Goal: Task Accomplishment & Management: Use online tool/utility

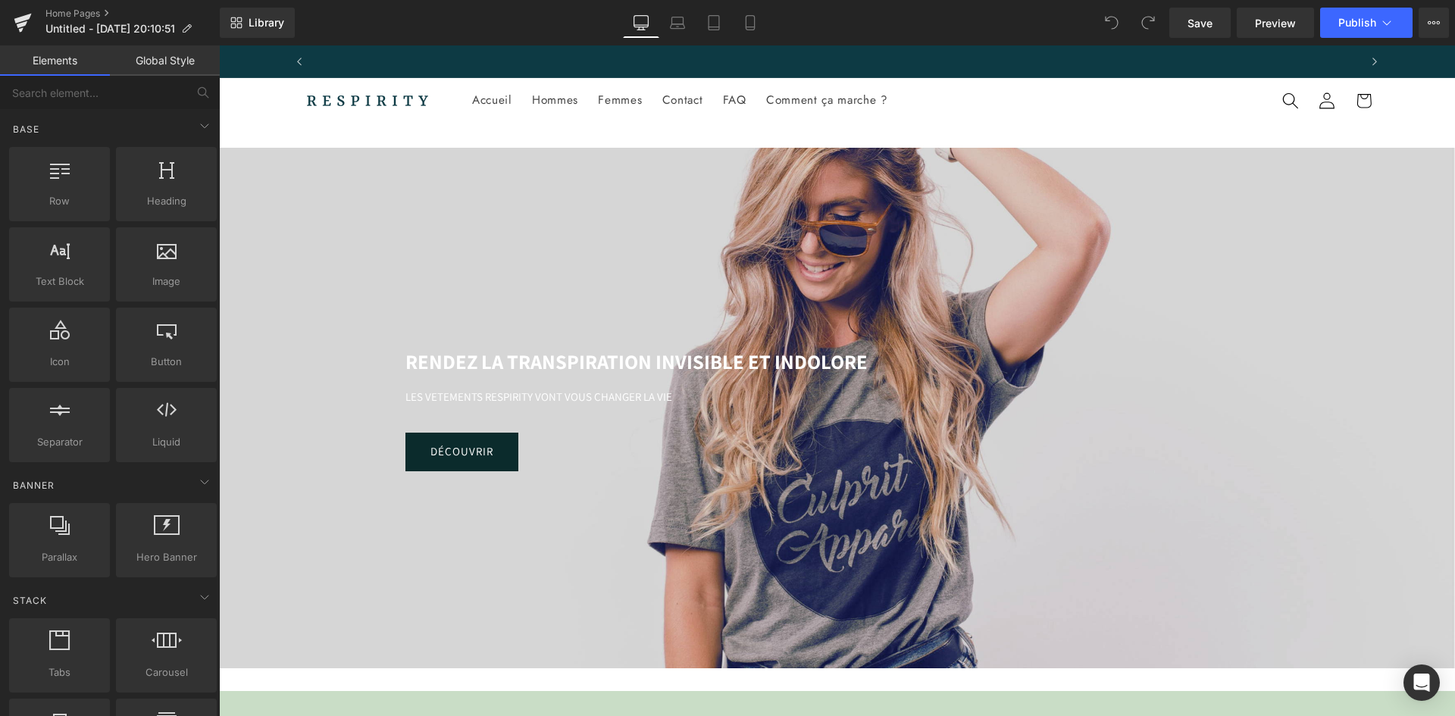
scroll to position [0, 1057]
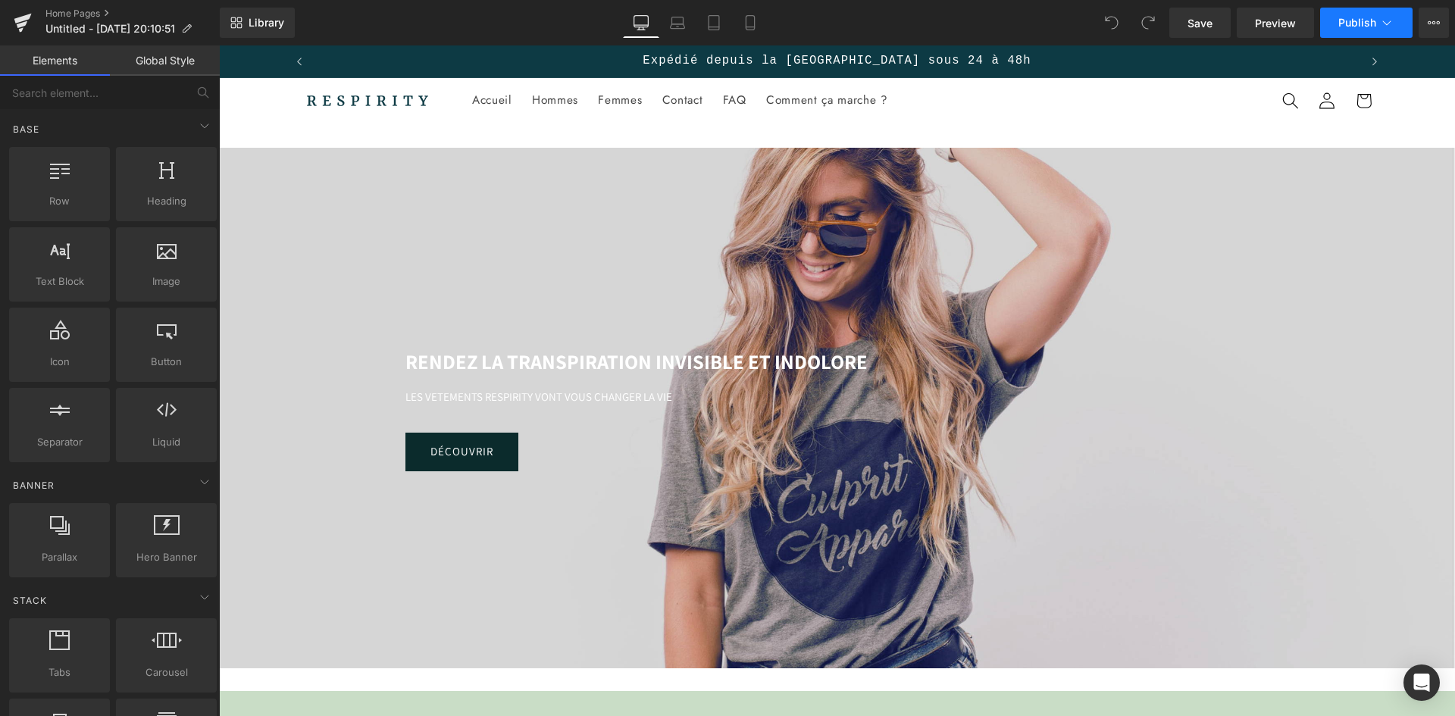
click at [1395, 22] on button "Publish" at bounding box center [1366, 23] width 92 height 30
click at [726, 17] on link "Tablet" at bounding box center [714, 23] width 36 height 30
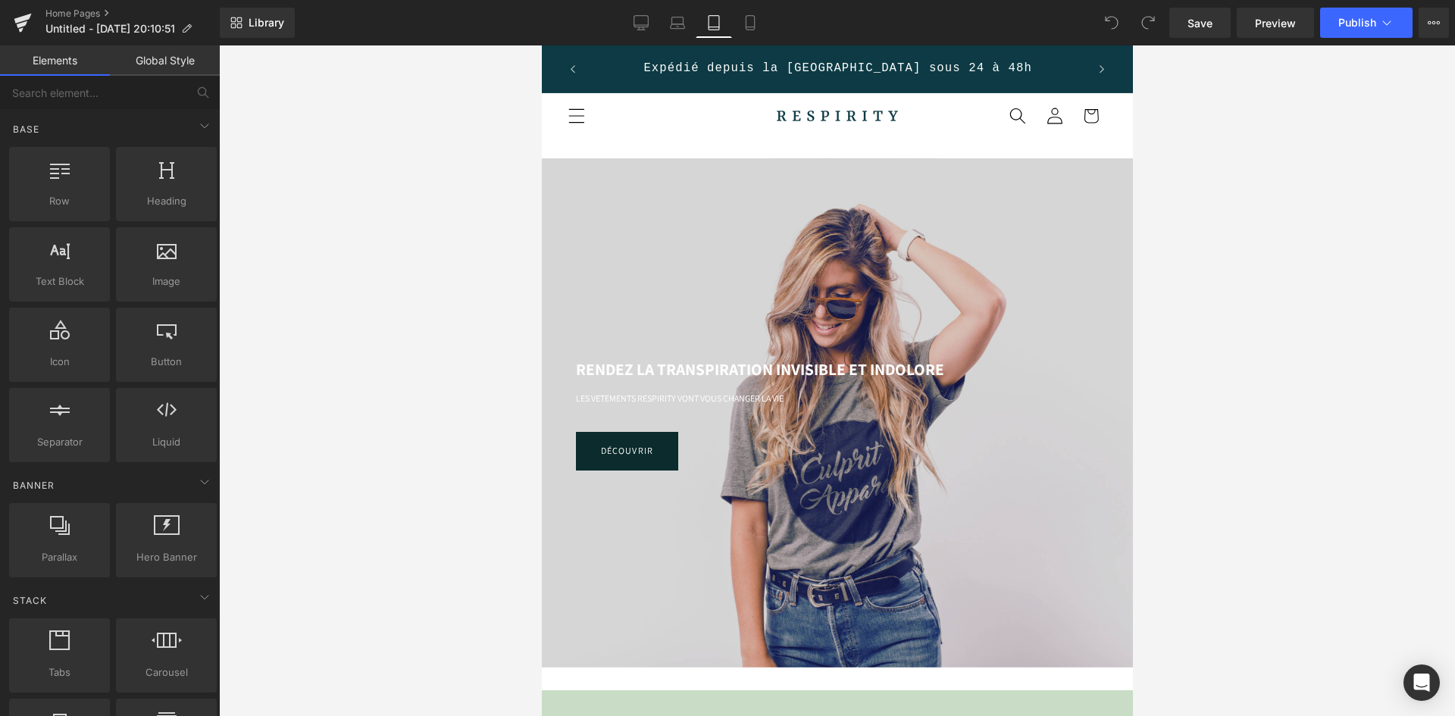
scroll to position [0, 499]
click at [757, 20] on icon at bounding box center [750, 22] width 15 height 15
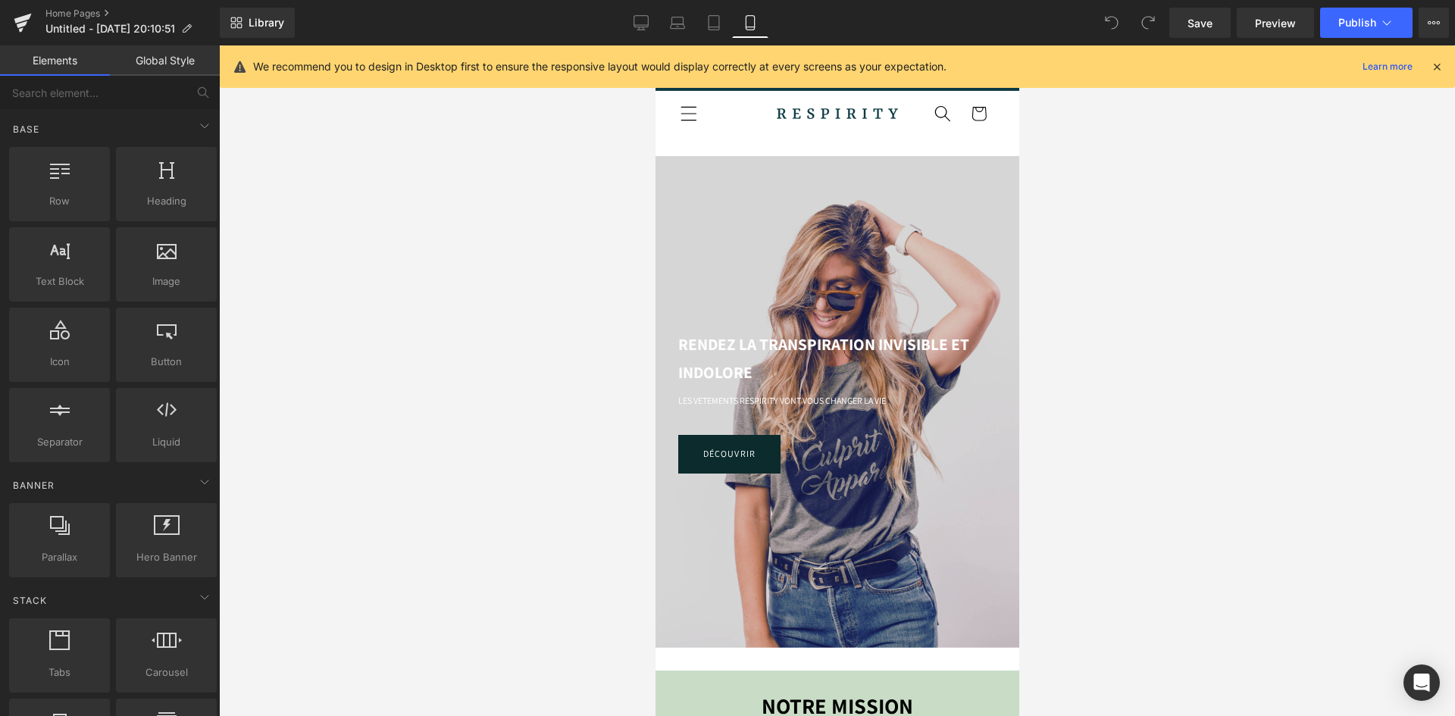
scroll to position [0, 0]
click at [158, 60] on link "Global Style" at bounding box center [165, 60] width 110 height 30
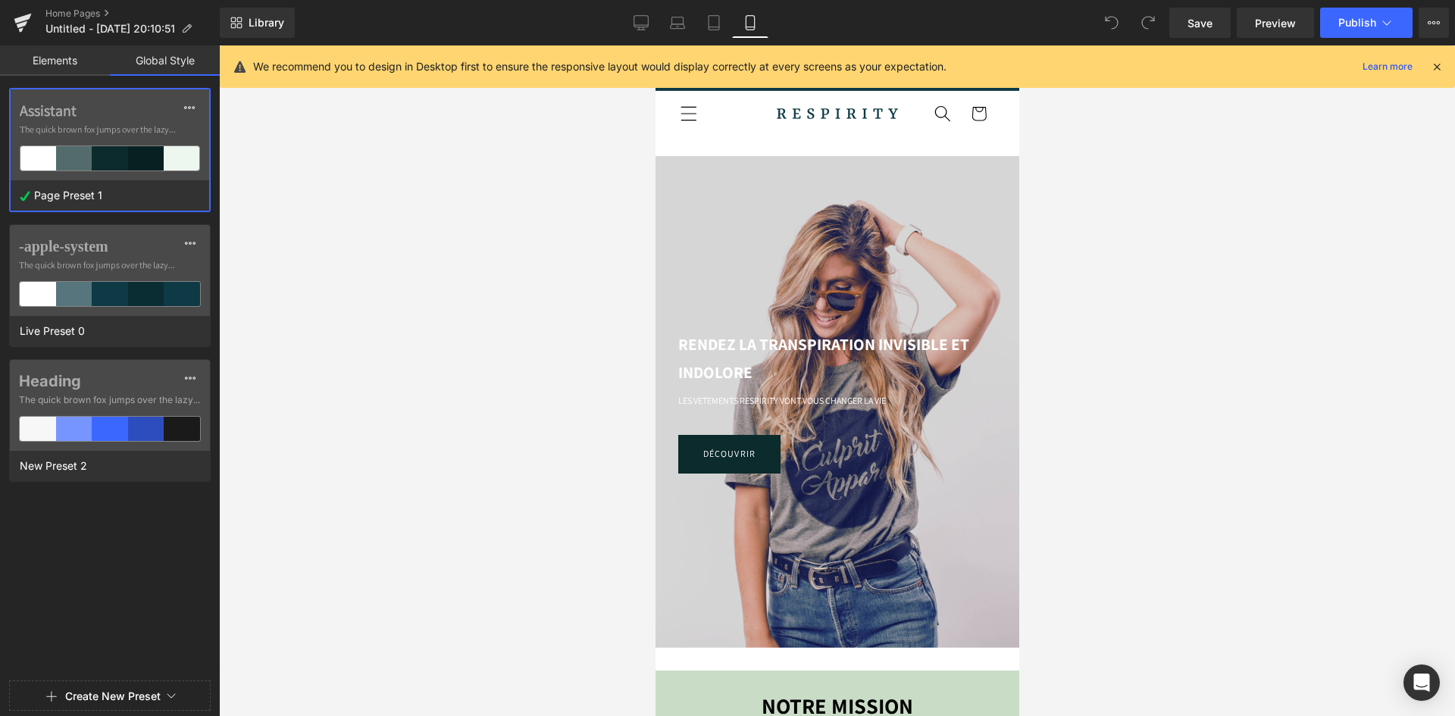
click at [76, 55] on link "Elements" at bounding box center [55, 60] width 110 height 30
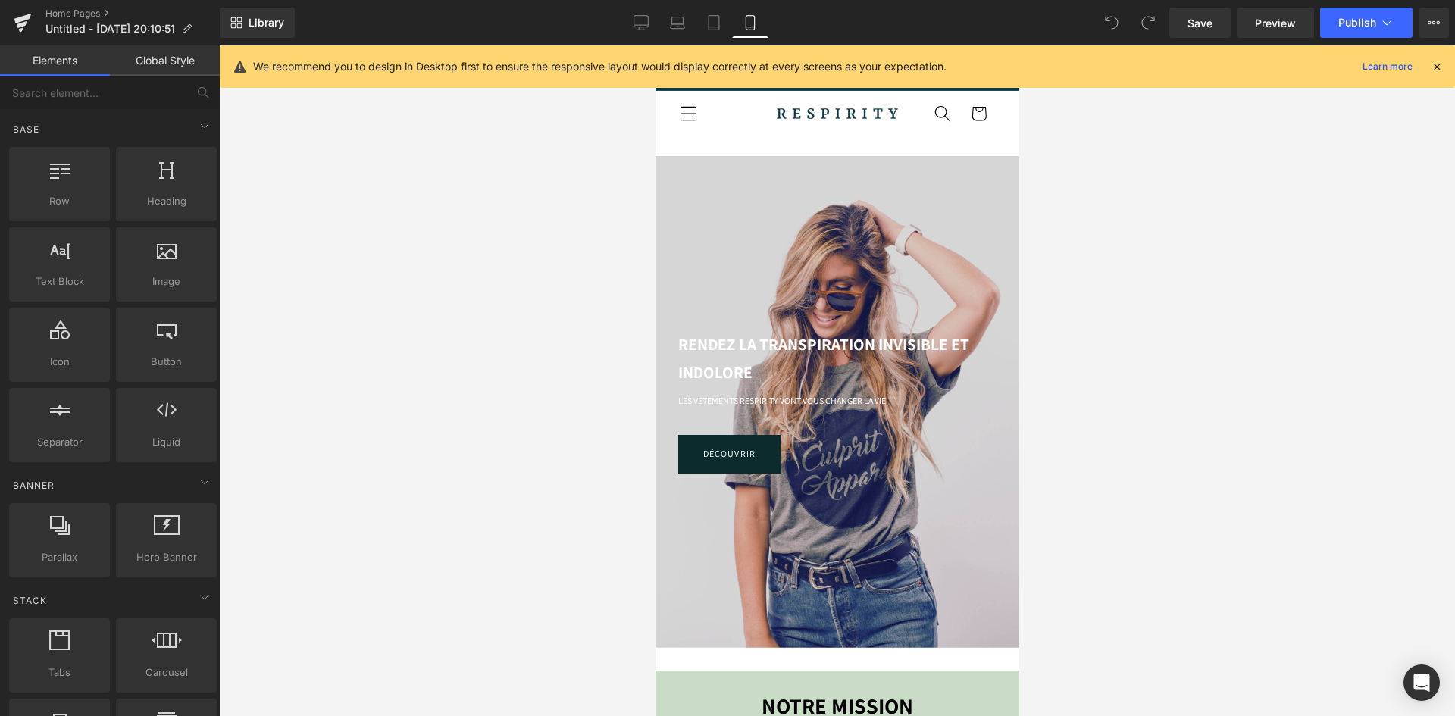
scroll to position [0, 268]
click at [1433, 67] on icon at bounding box center [1437, 67] width 14 height 14
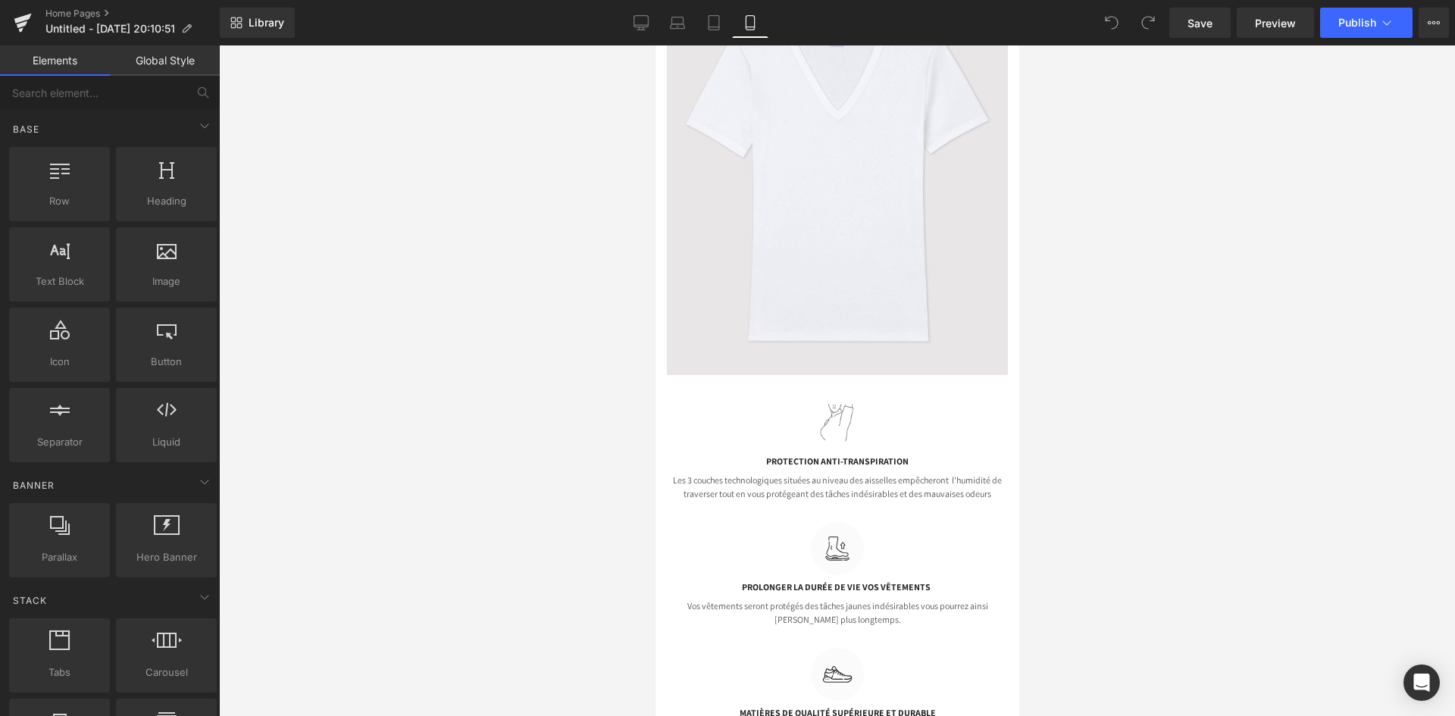
scroll to position [0, 0]
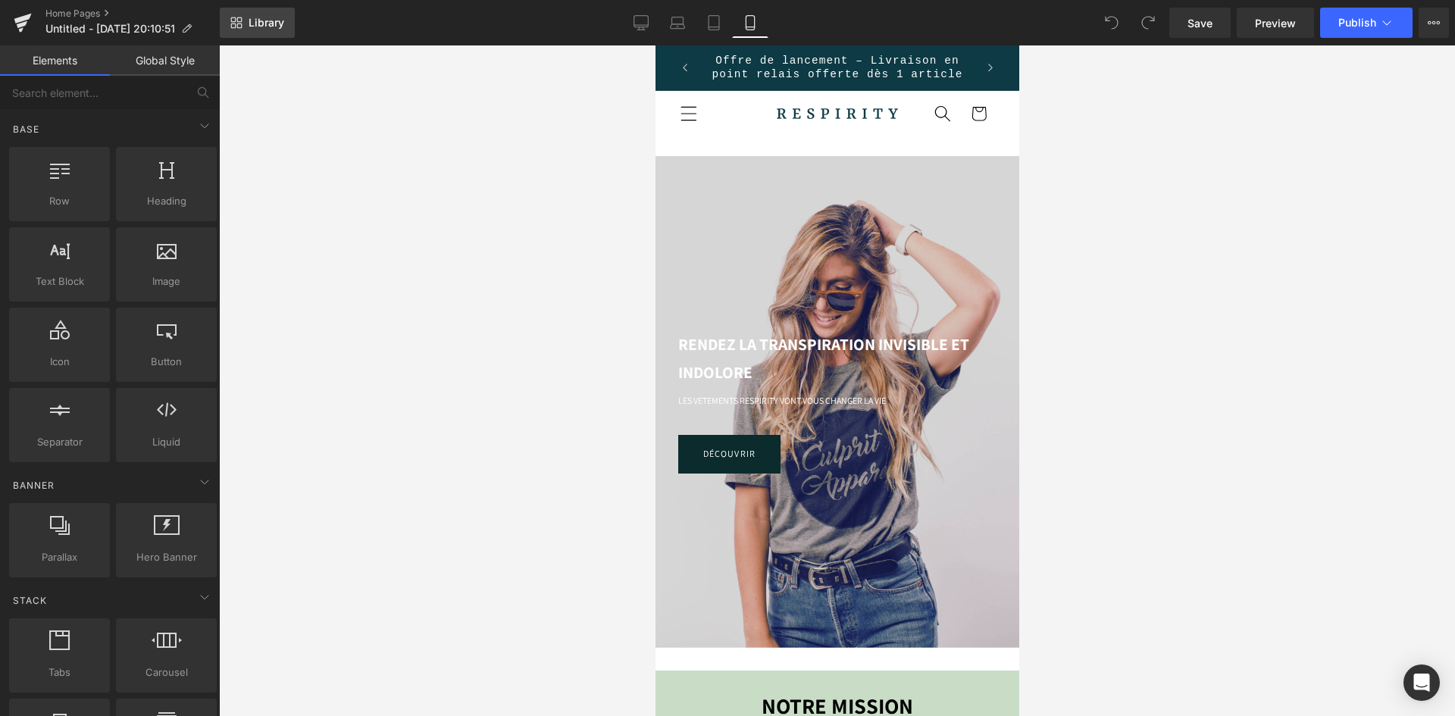
click at [253, 19] on span "Library" at bounding box center [267, 23] width 36 height 14
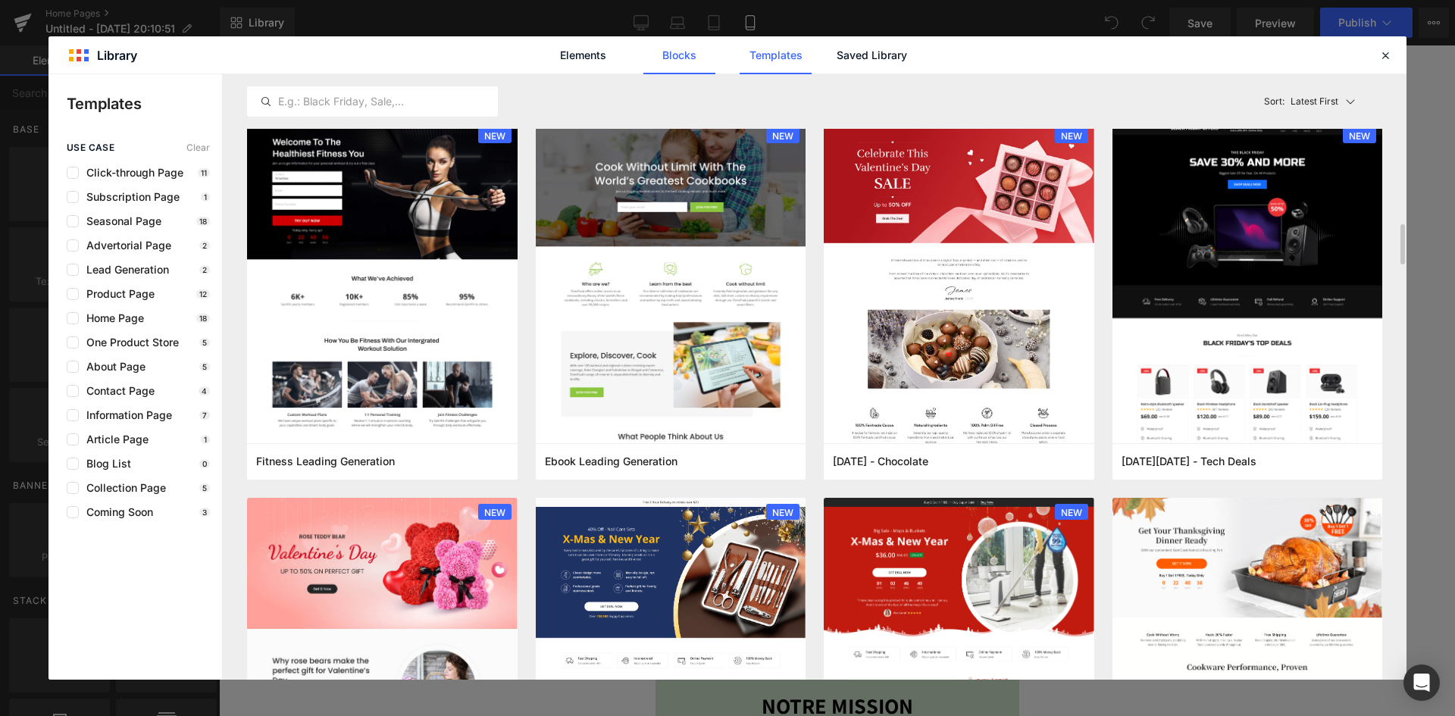
scroll to position [2264, 0]
click at [681, 56] on link "Blocks" at bounding box center [679, 55] width 72 height 38
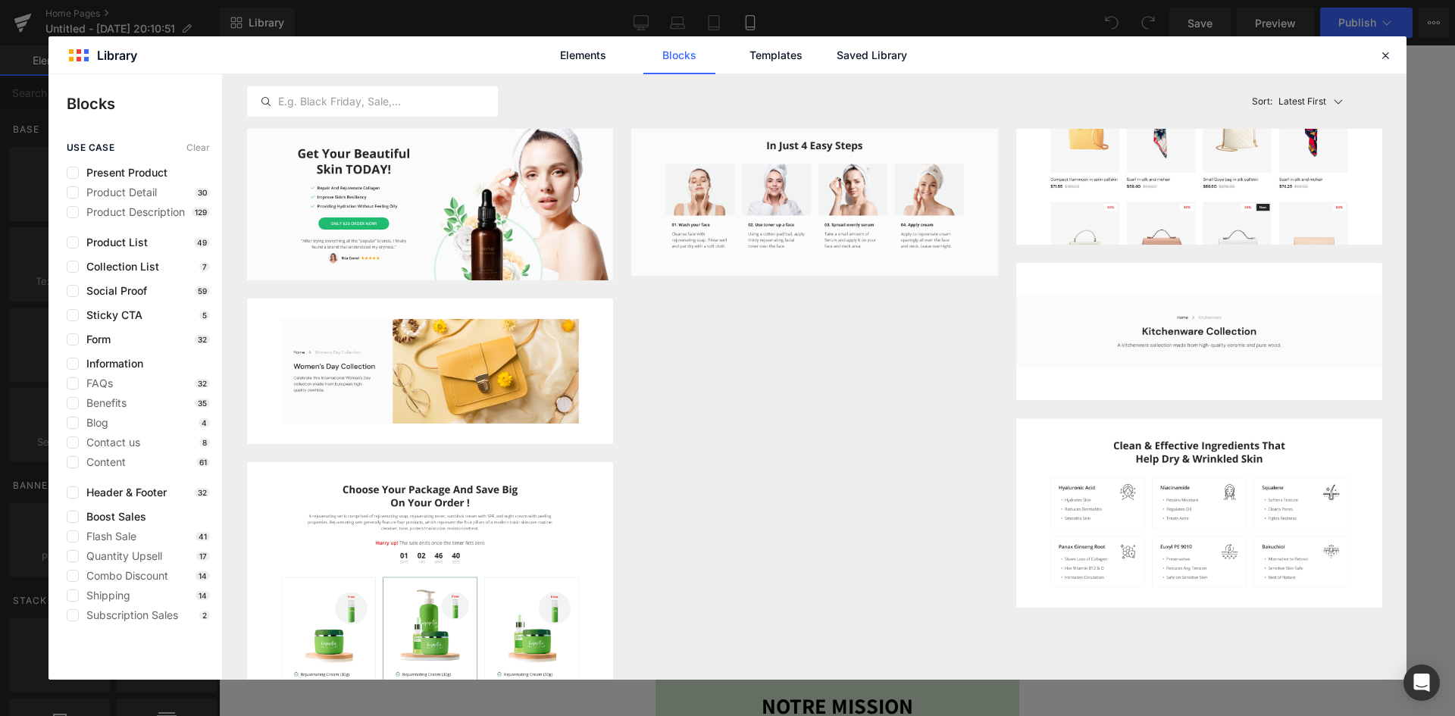
scroll to position [0, 268]
click at [77, 405] on label at bounding box center [73, 403] width 12 height 12
click at [73, 403] on input "checkbox" at bounding box center [73, 403] width 0 height 0
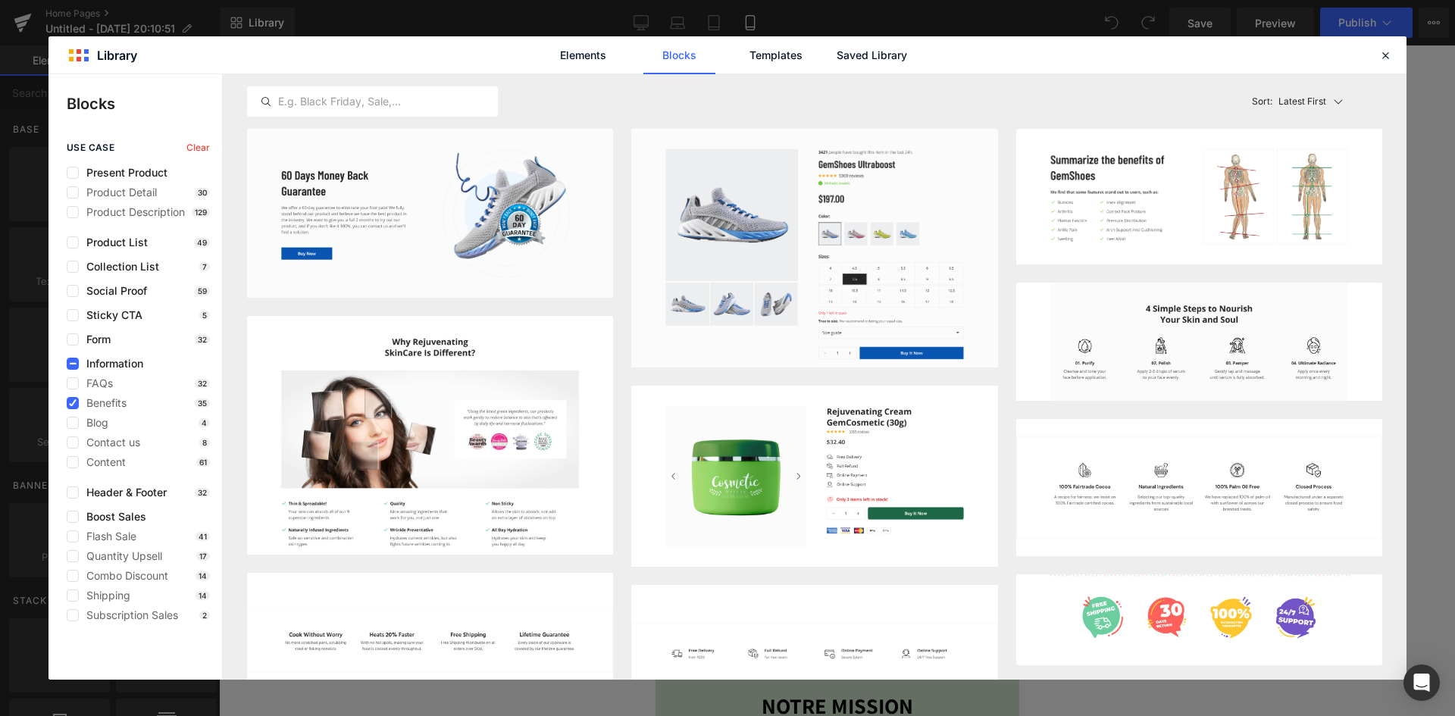
click at [678, 58] on link "Blocks" at bounding box center [679, 55] width 72 height 38
click at [74, 403] on icon at bounding box center [73, 403] width 8 height 0
click at [73, 403] on input "checkbox" at bounding box center [73, 403] width 0 height 0
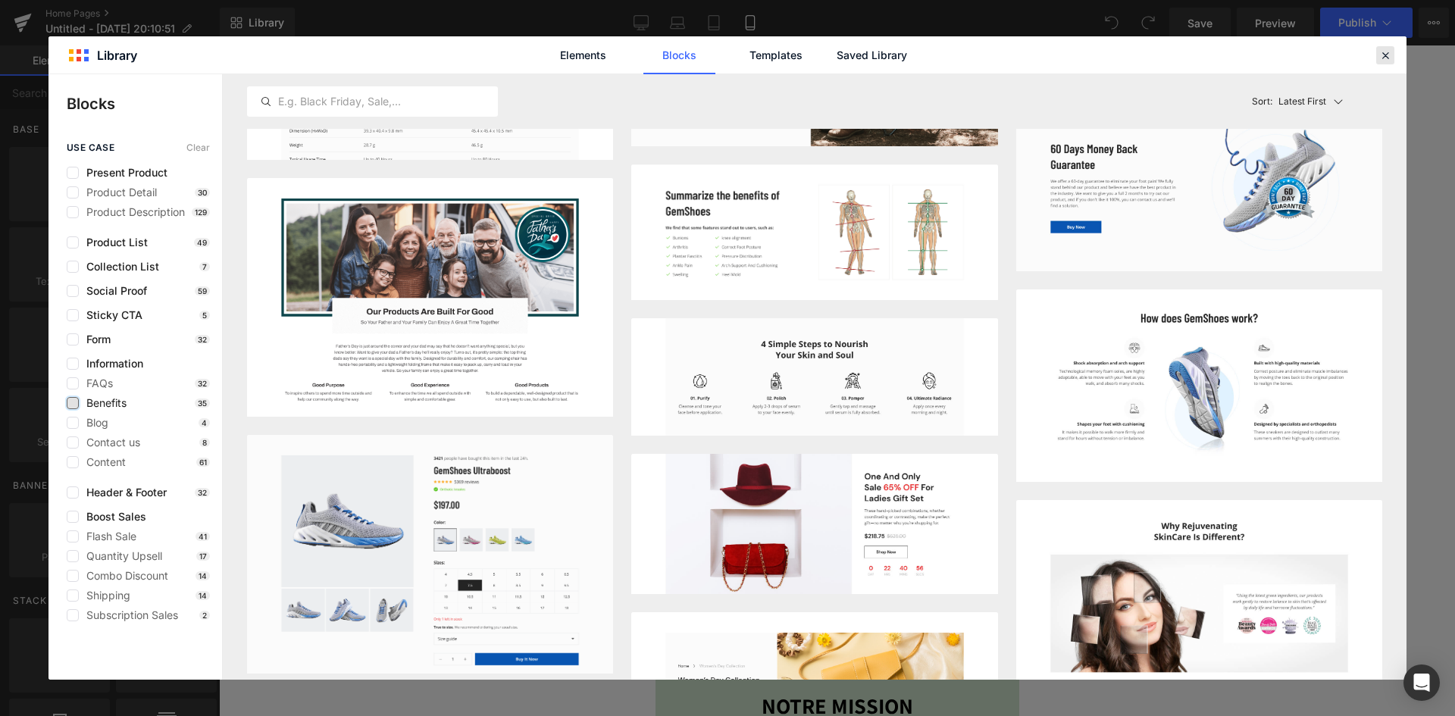
click at [1385, 55] on icon at bounding box center [1386, 56] width 14 height 14
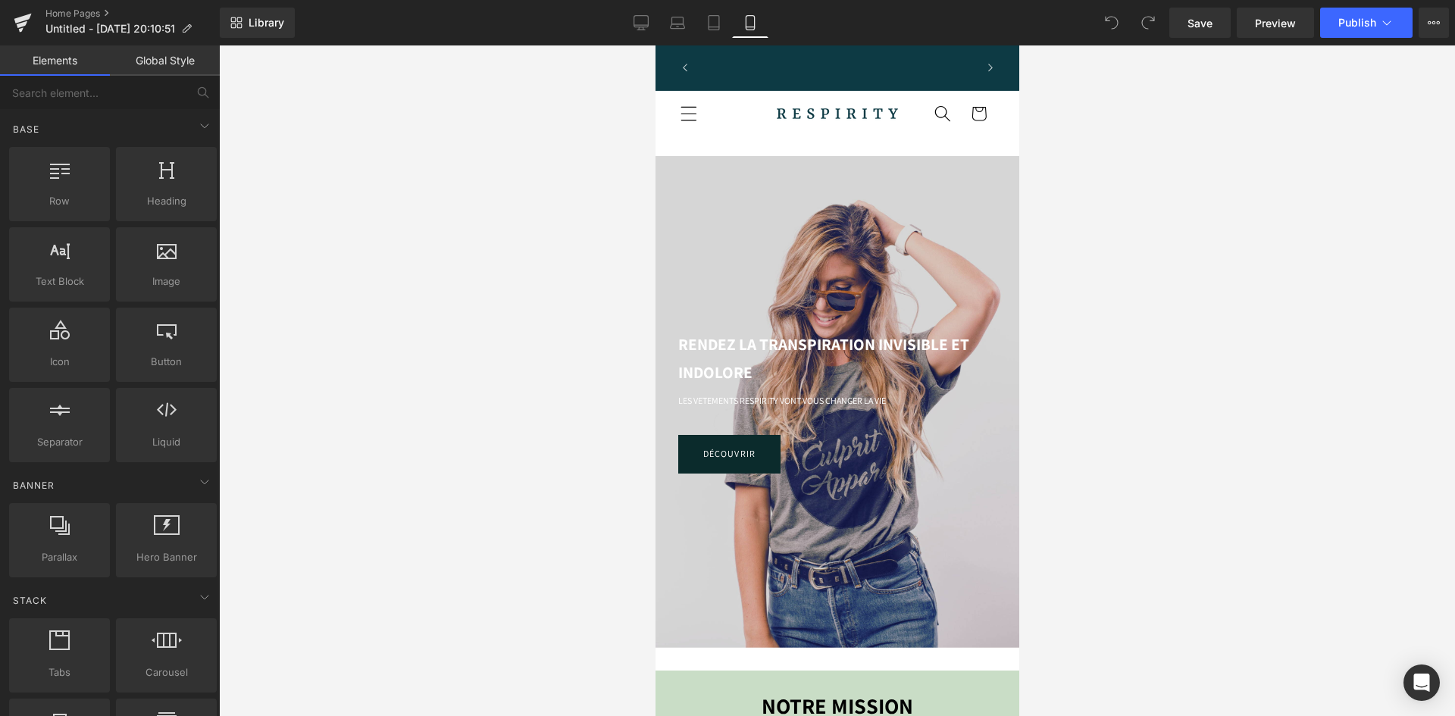
scroll to position [0, 0]
drag, startPoint x: 1675, startPoint y: 253, endPoint x: 986, endPoint y: 195, distance: 691.4
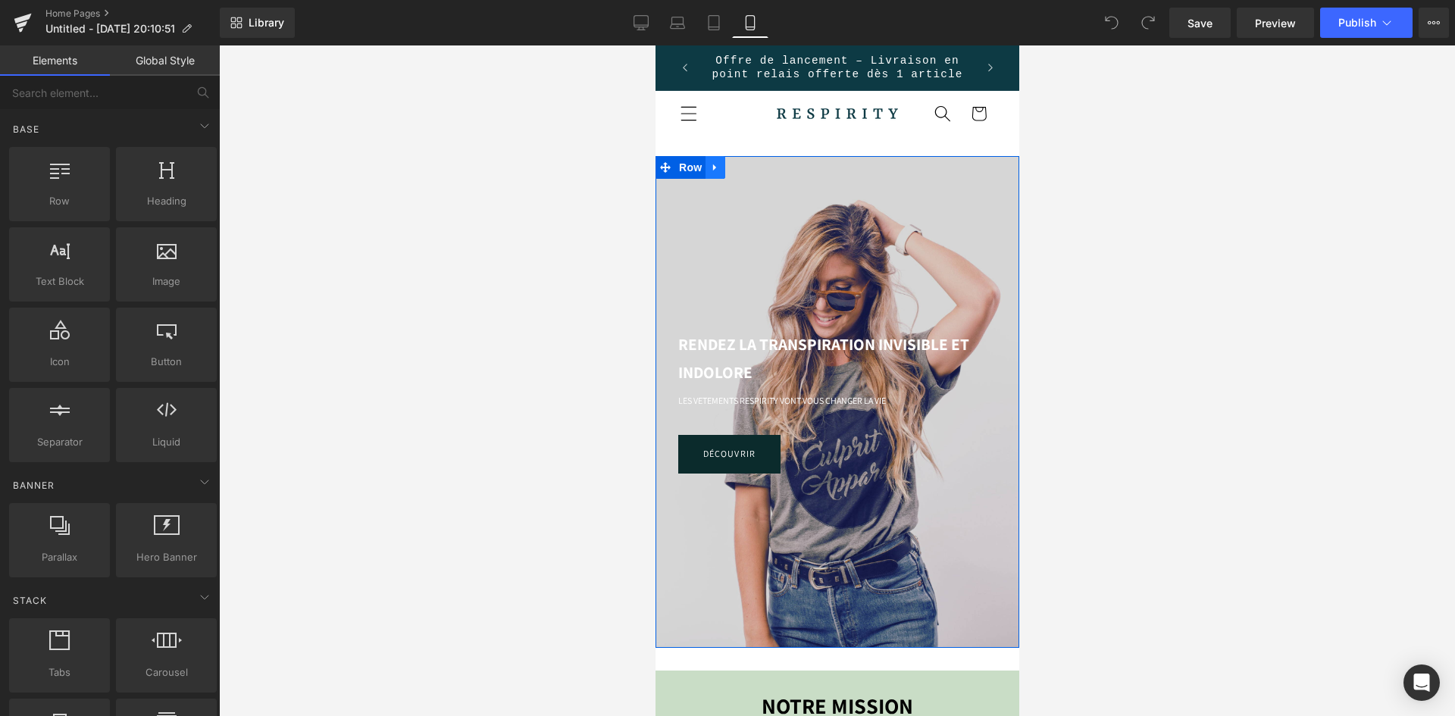
click at [711, 162] on icon at bounding box center [714, 166] width 11 height 11
click at [749, 165] on icon at bounding box center [754, 167] width 11 height 11
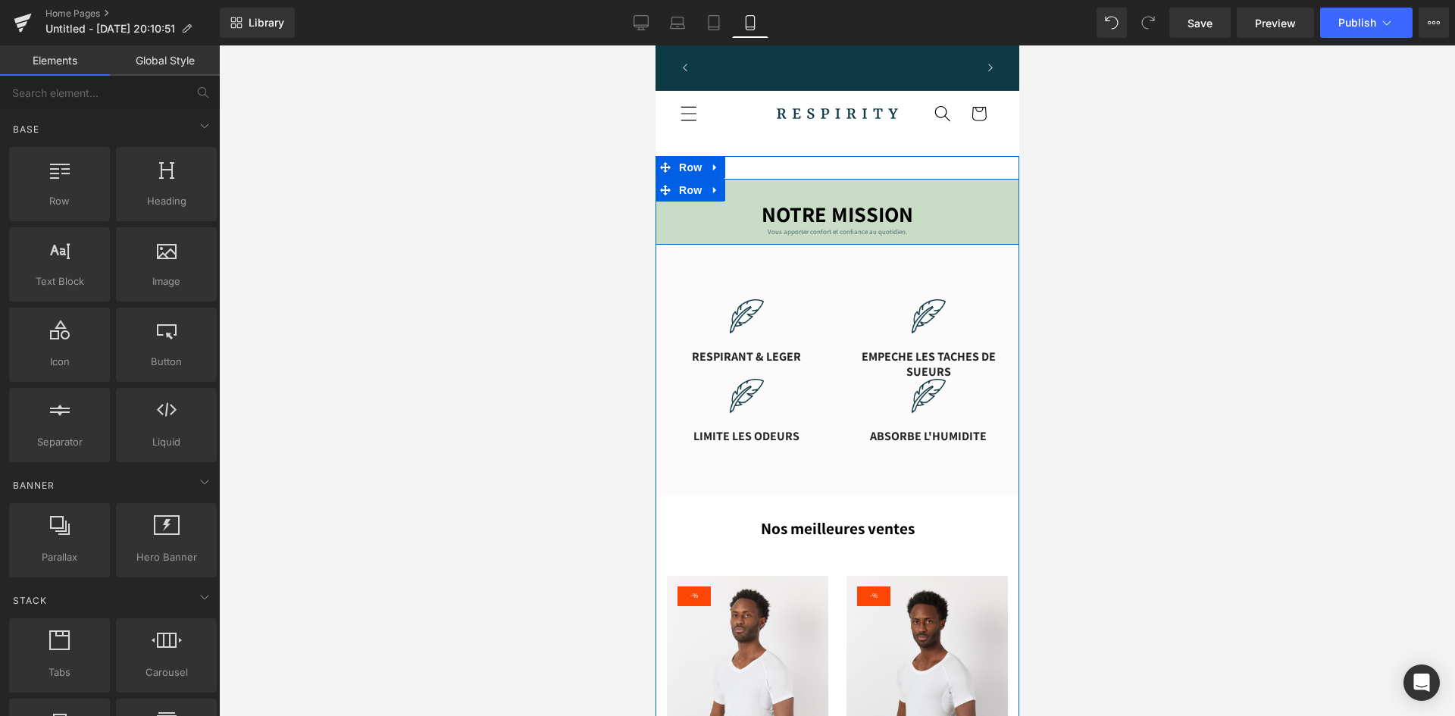
scroll to position [0, 268]
click at [712, 167] on icon at bounding box center [713, 167] width 3 height 7
click at [750, 165] on icon at bounding box center [754, 167] width 11 height 11
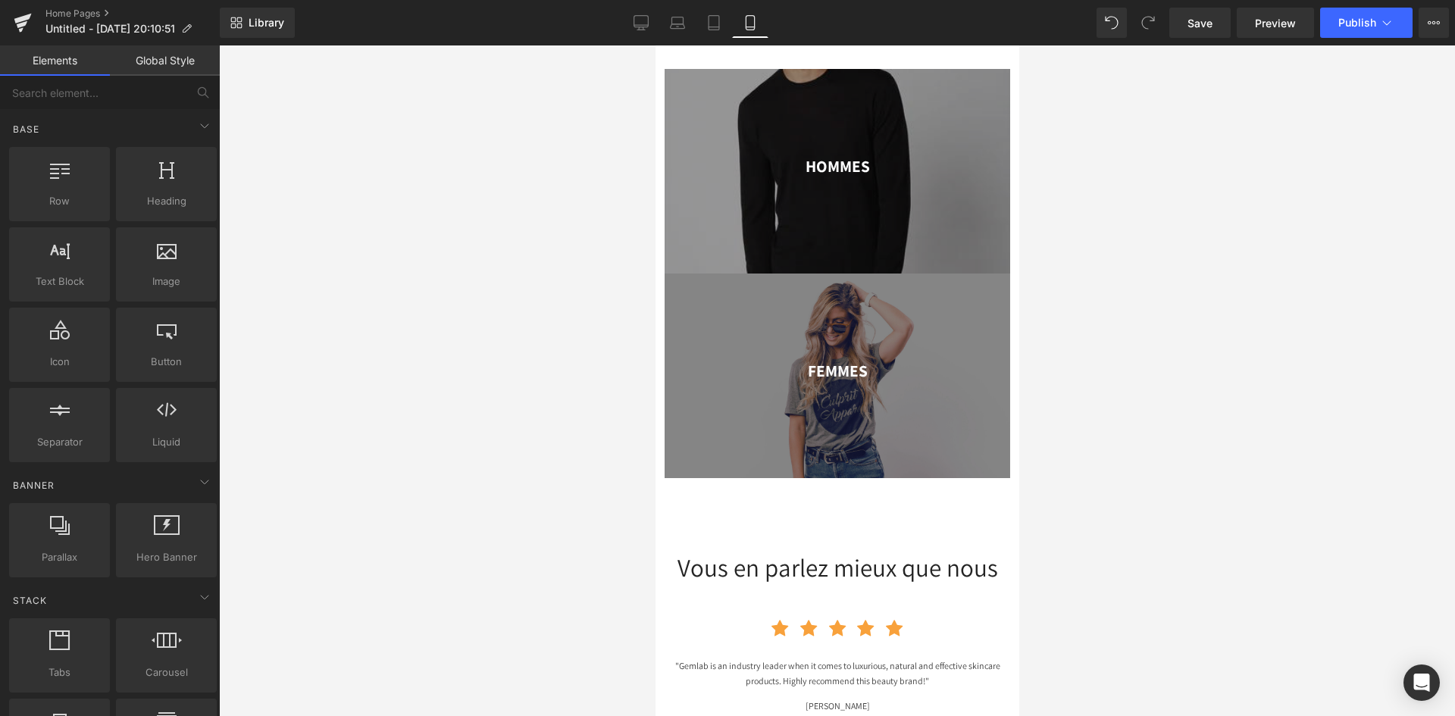
scroll to position [765, 0]
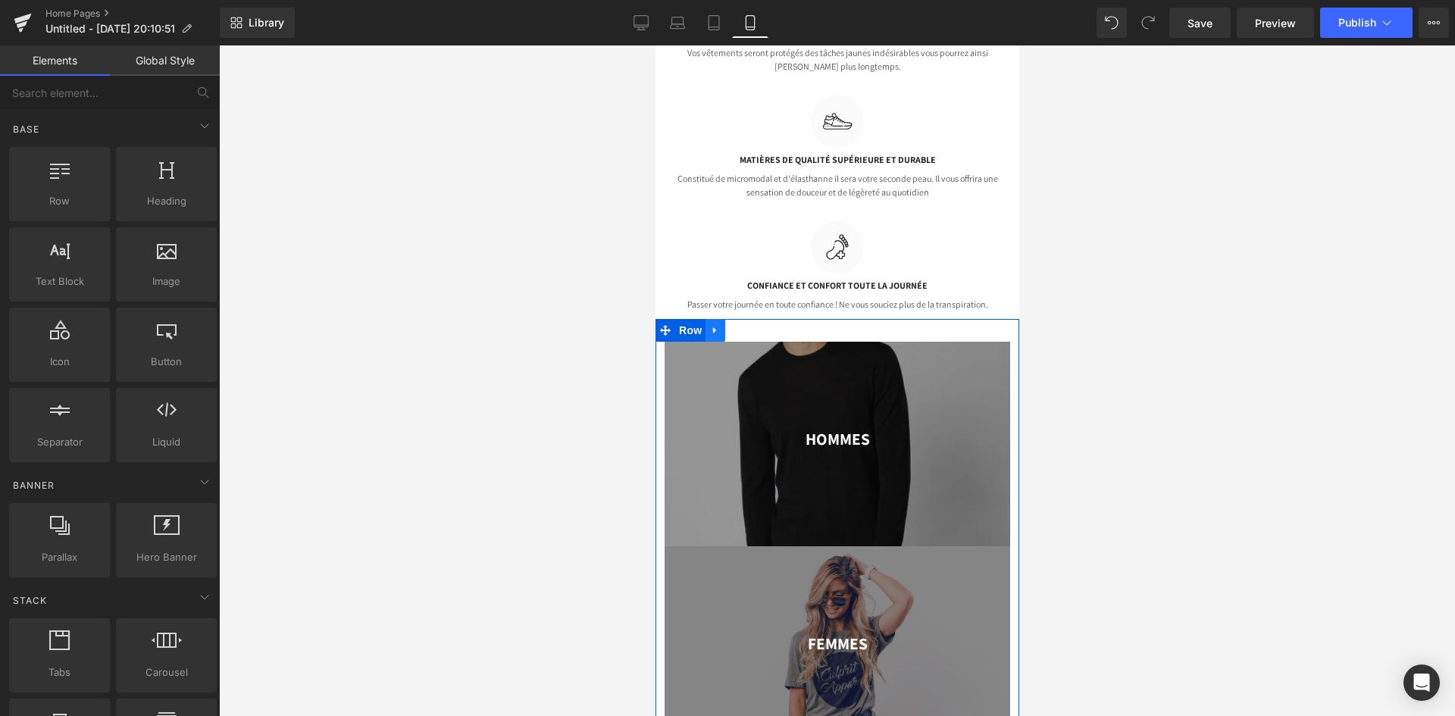
click at [713, 327] on icon at bounding box center [713, 330] width 3 height 7
click at [753, 325] on icon at bounding box center [754, 330] width 11 height 11
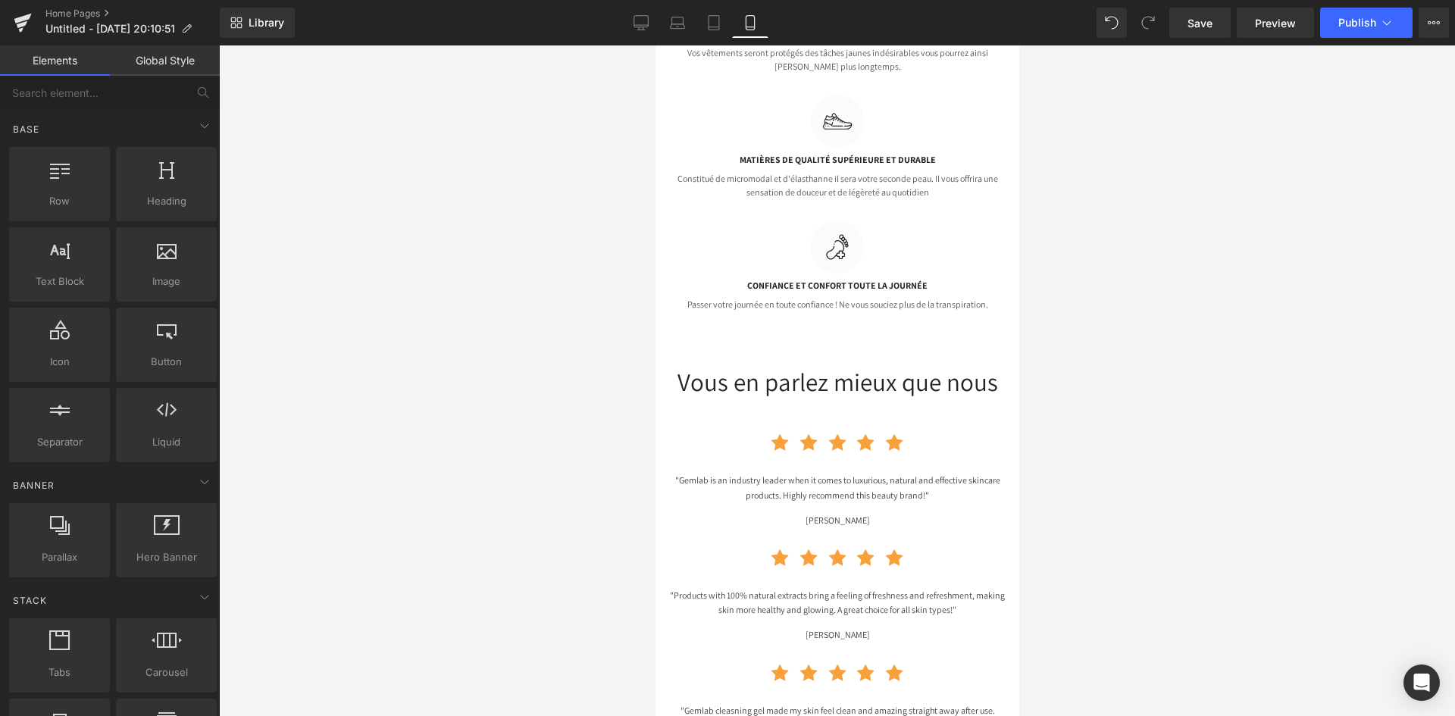
scroll to position [0, 268]
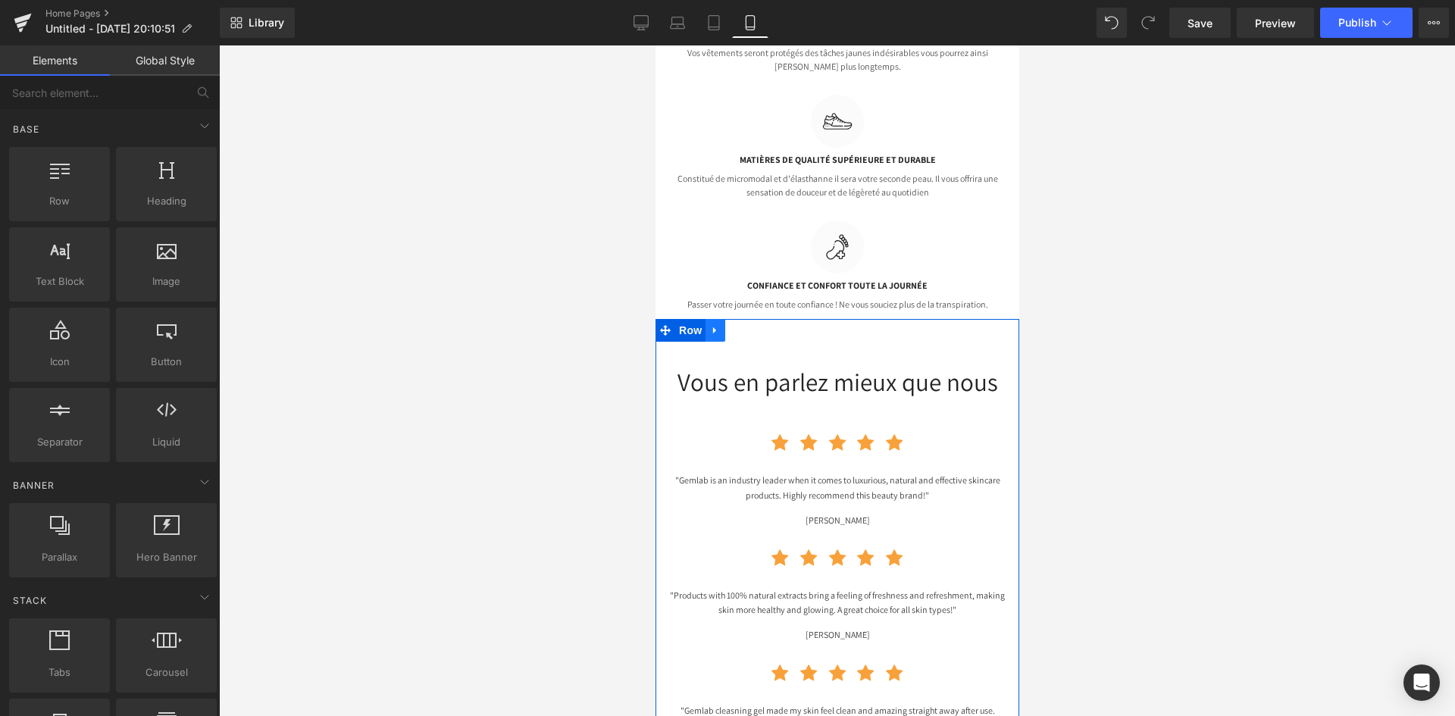
click at [715, 322] on link at bounding box center [715, 330] width 20 height 23
click at [750, 324] on icon at bounding box center [754, 329] width 11 height 11
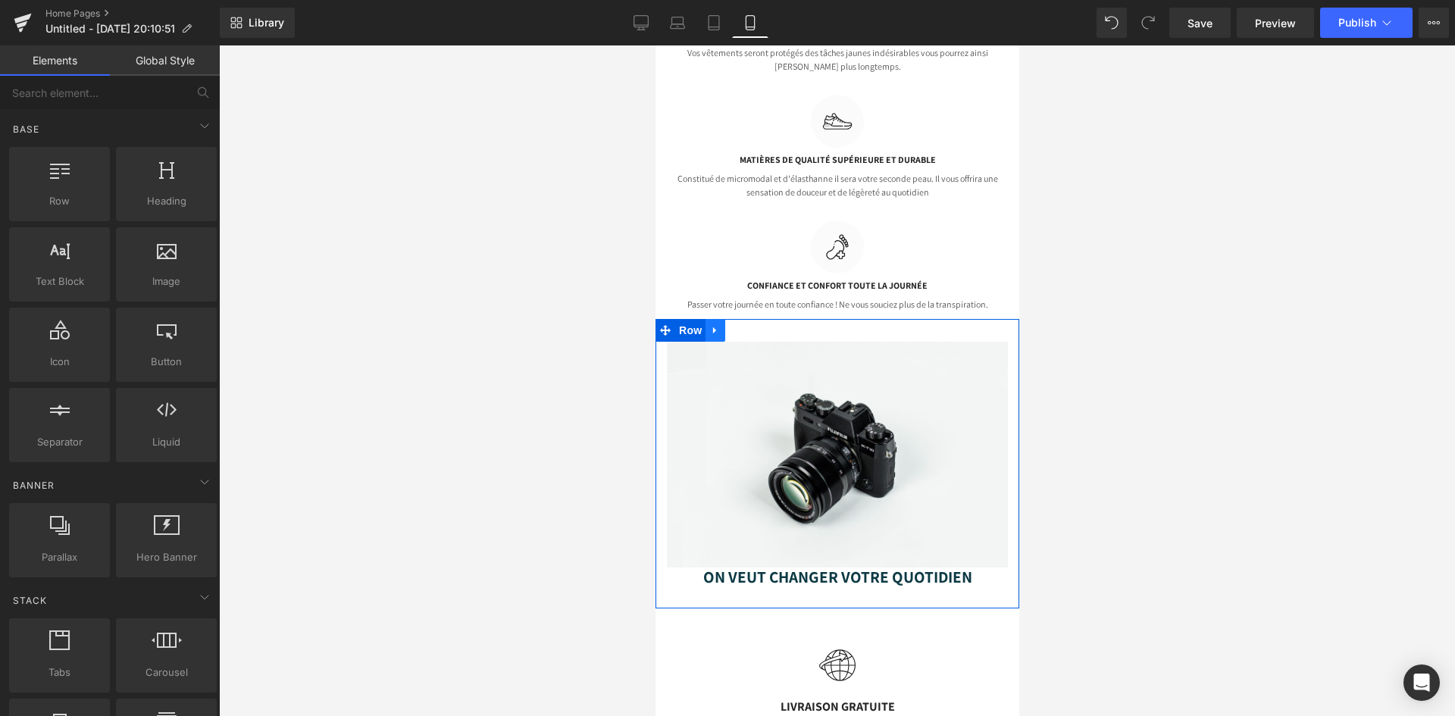
click at [716, 324] on icon at bounding box center [714, 329] width 11 height 11
click at [750, 325] on icon at bounding box center [754, 330] width 11 height 11
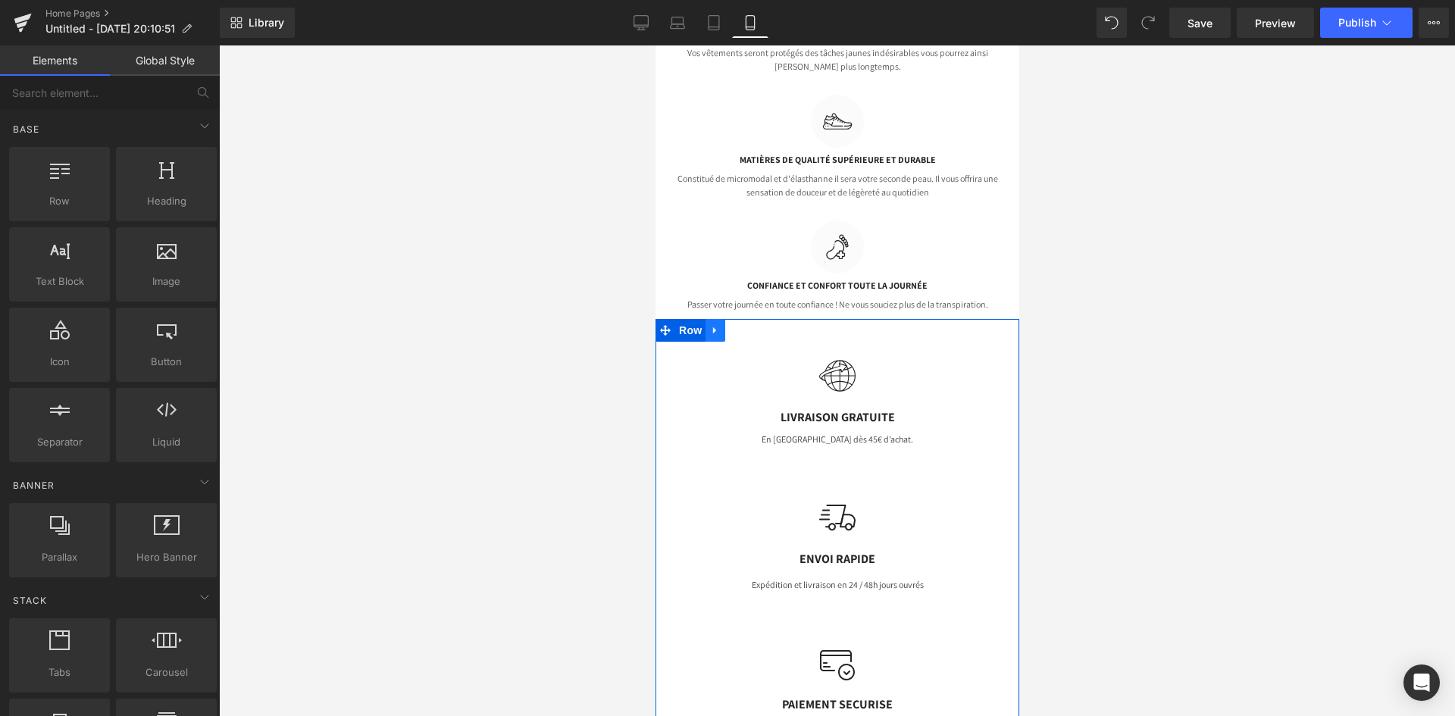
click at [712, 324] on icon at bounding box center [714, 329] width 11 height 11
click at [749, 325] on icon at bounding box center [754, 330] width 11 height 11
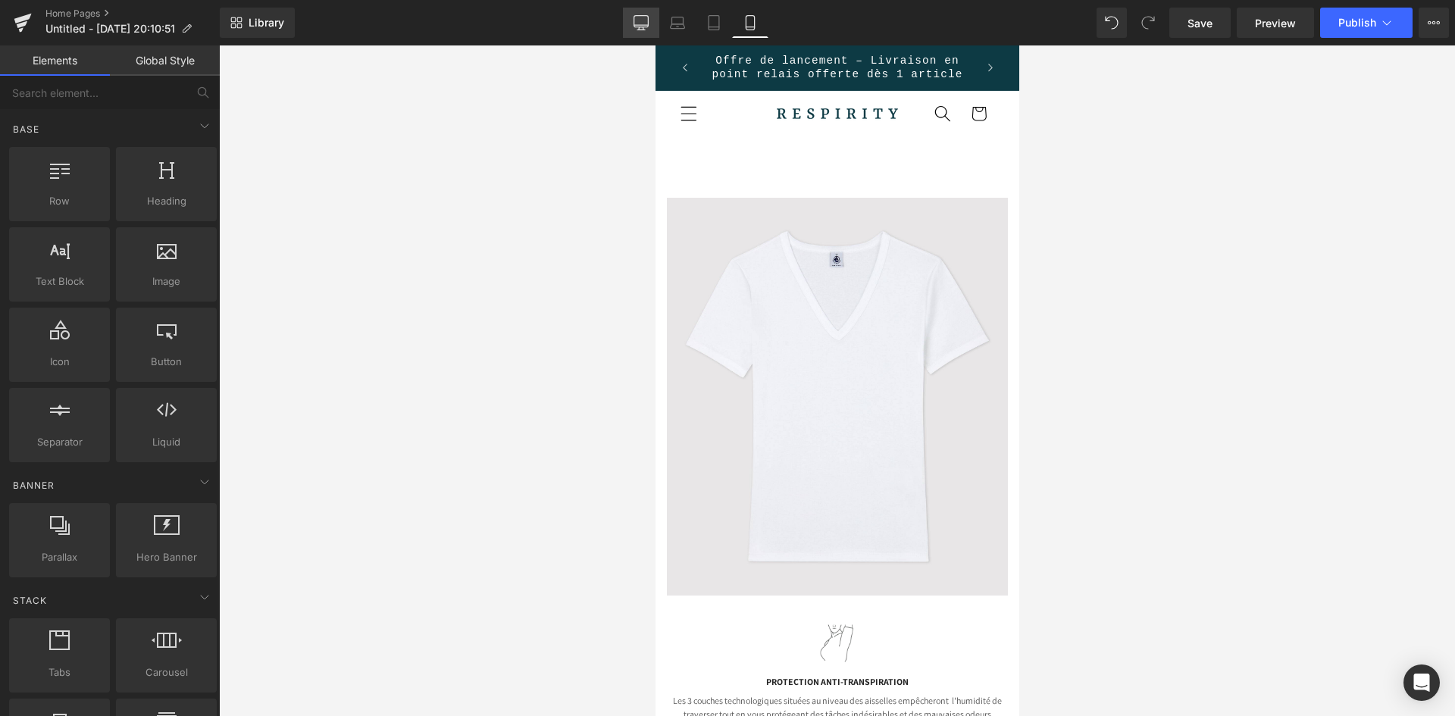
click at [645, 33] on link "Desktop" at bounding box center [641, 23] width 36 height 30
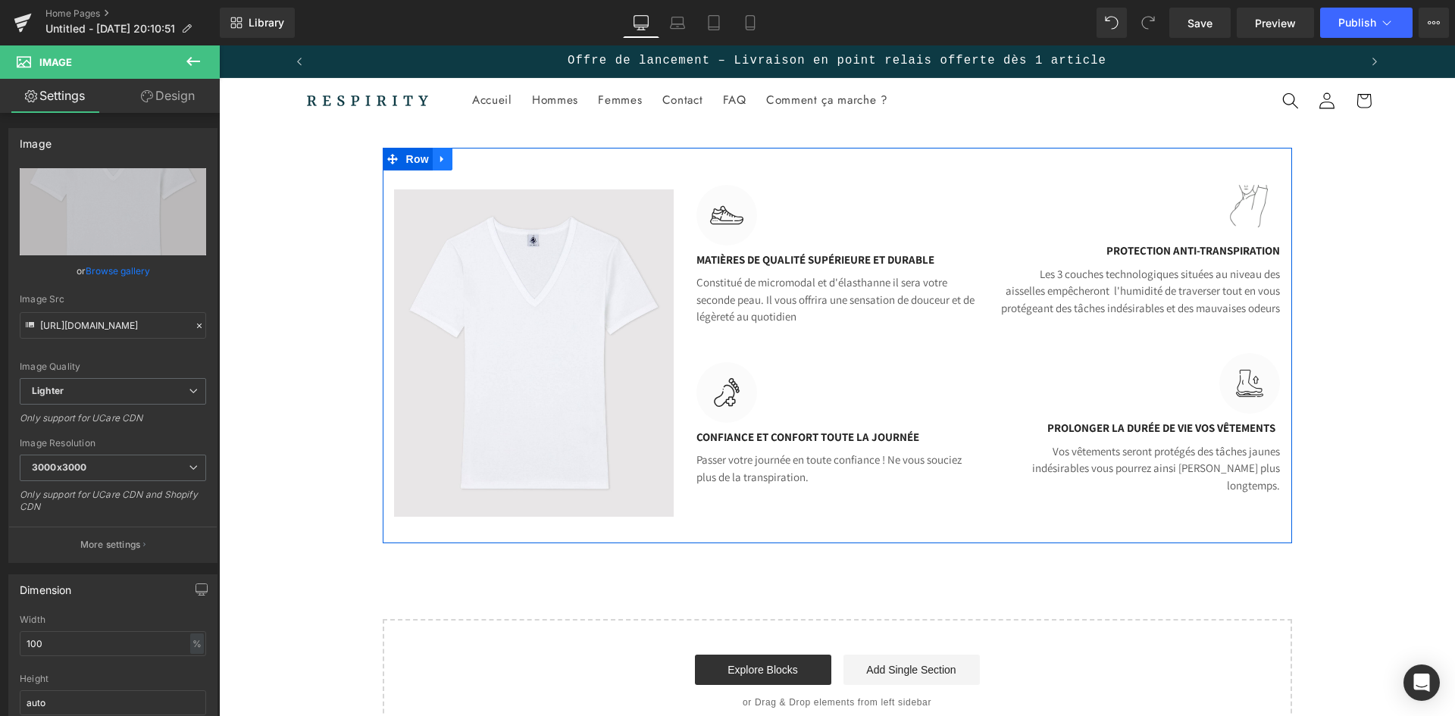
click at [437, 158] on icon at bounding box center [442, 159] width 11 height 11
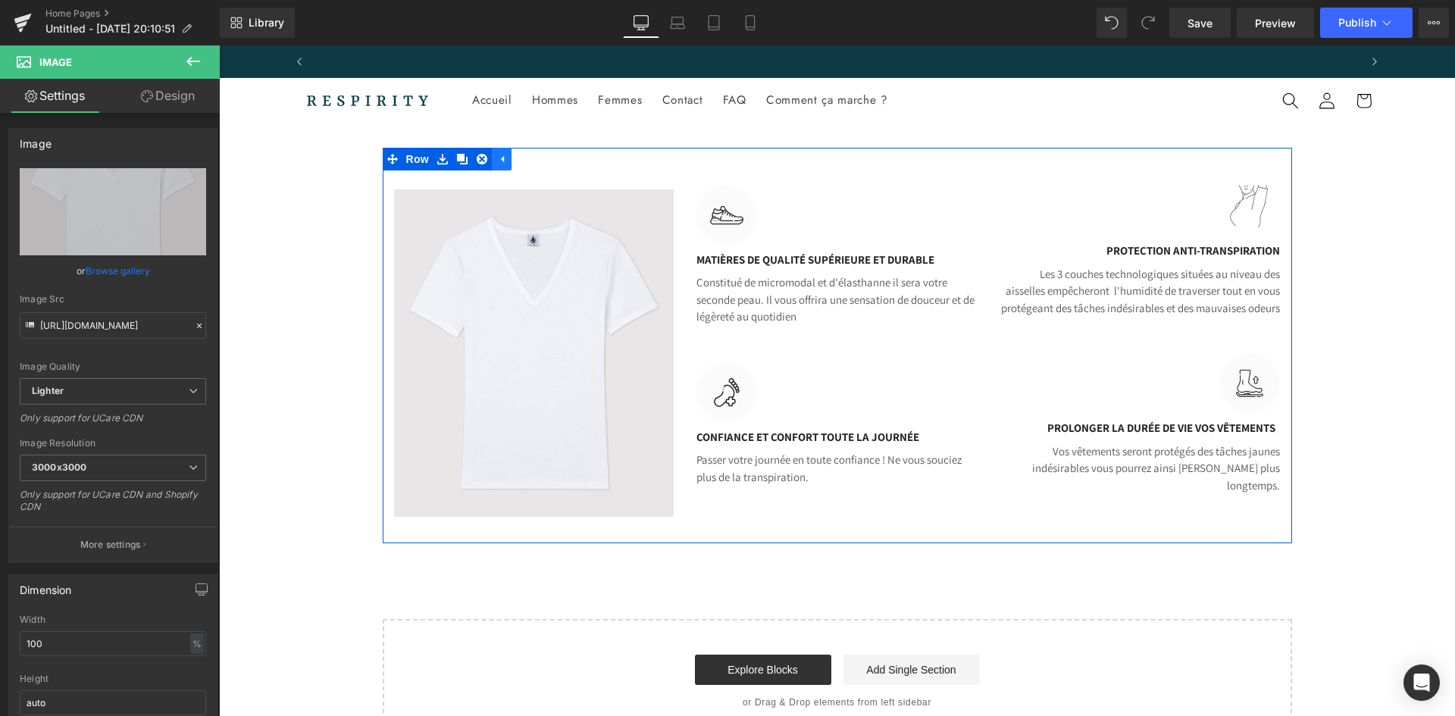
scroll to position [0, 1057]
click at [477, 158] on icon at bounding box center [482, 159] width 11 height 11
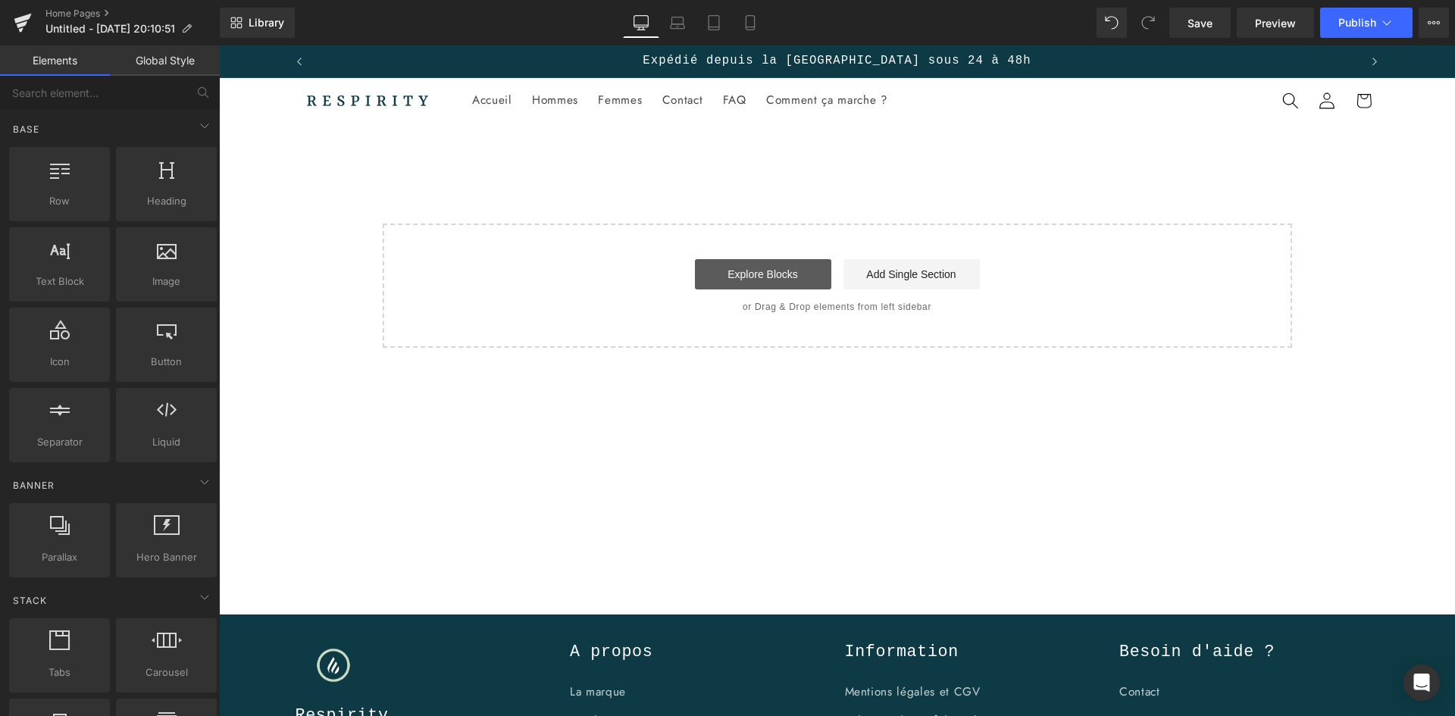
click at [767, 267] on link "Explore Blocks" at bounding box center [763, 274] width 136 height 30
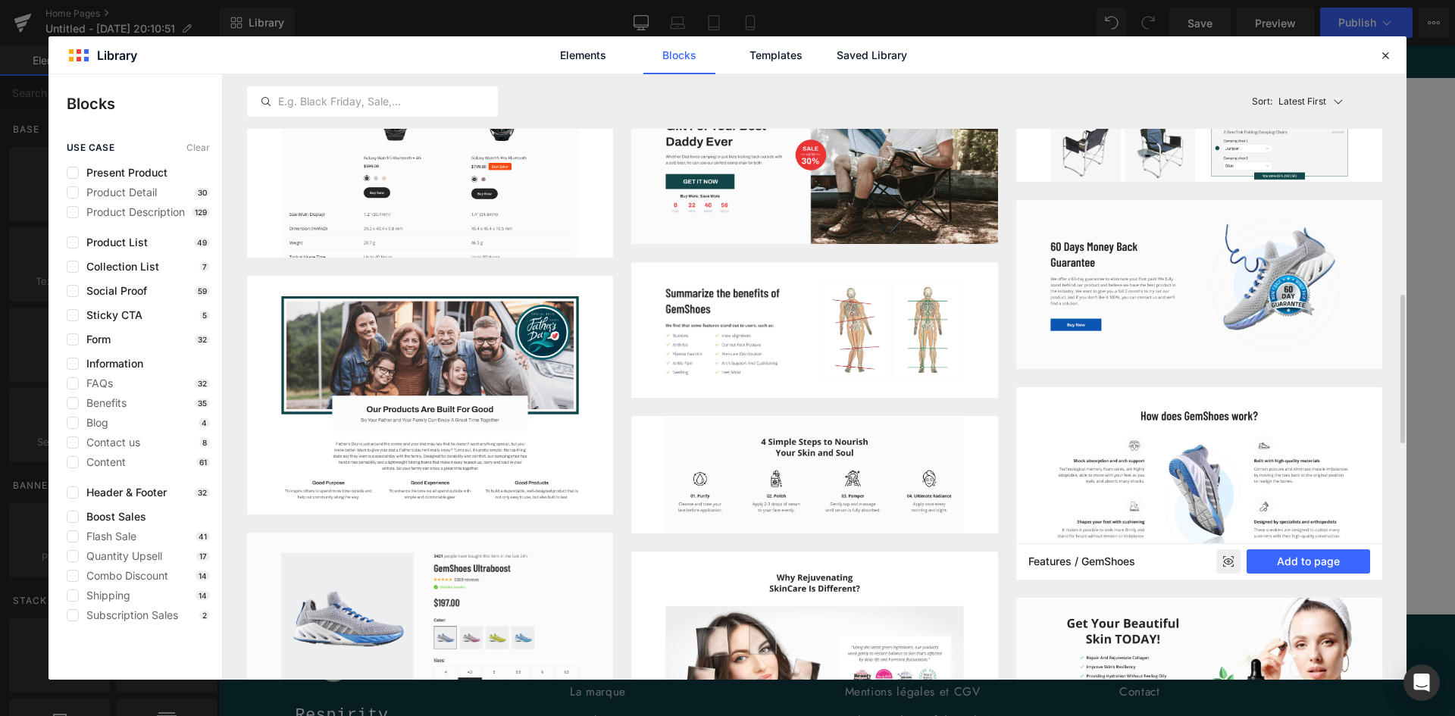
scroll to position [884, 0]
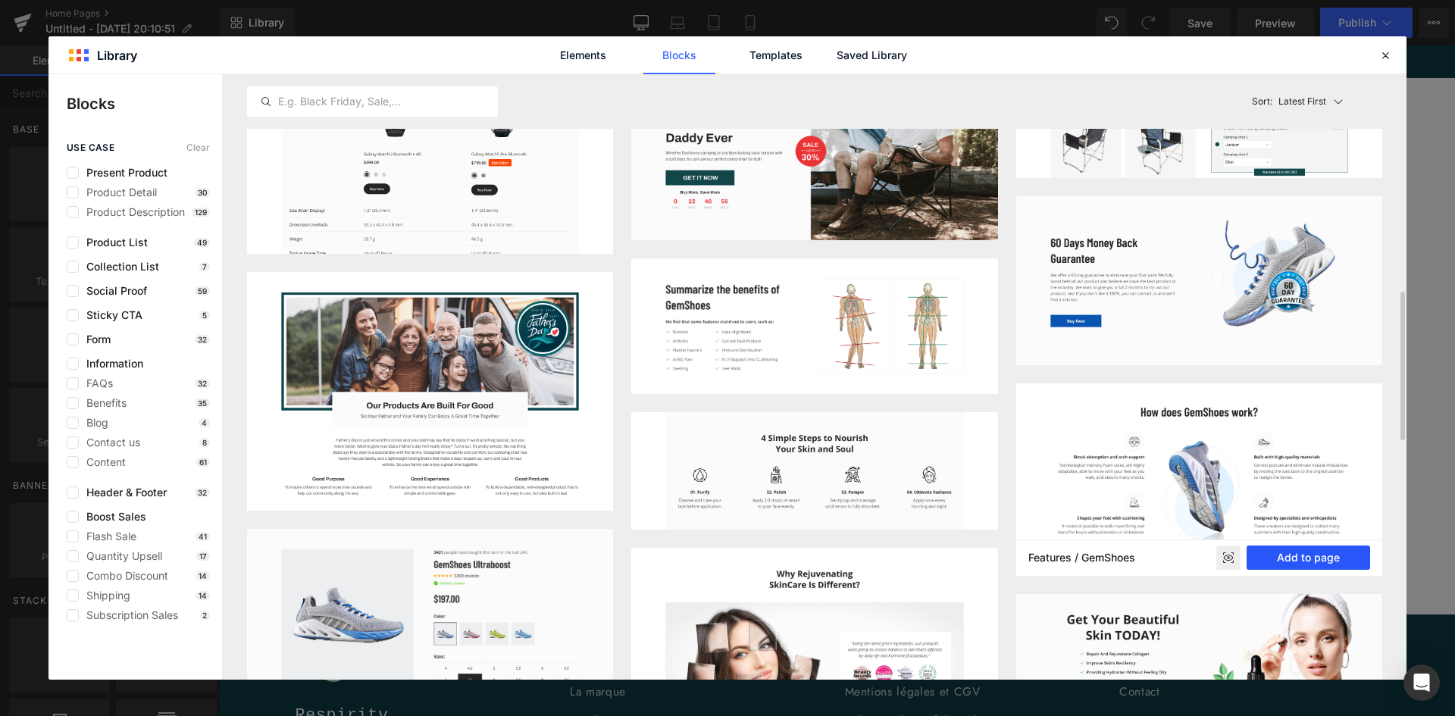
drag, startPoint x: 1282, startPoint y: 551, endPoint x: 1063, endPoint y: 506, distance: 223.5
click at [1282, 551] on button "Add to page" at bounding box center [1309, 558] width 124 height 24
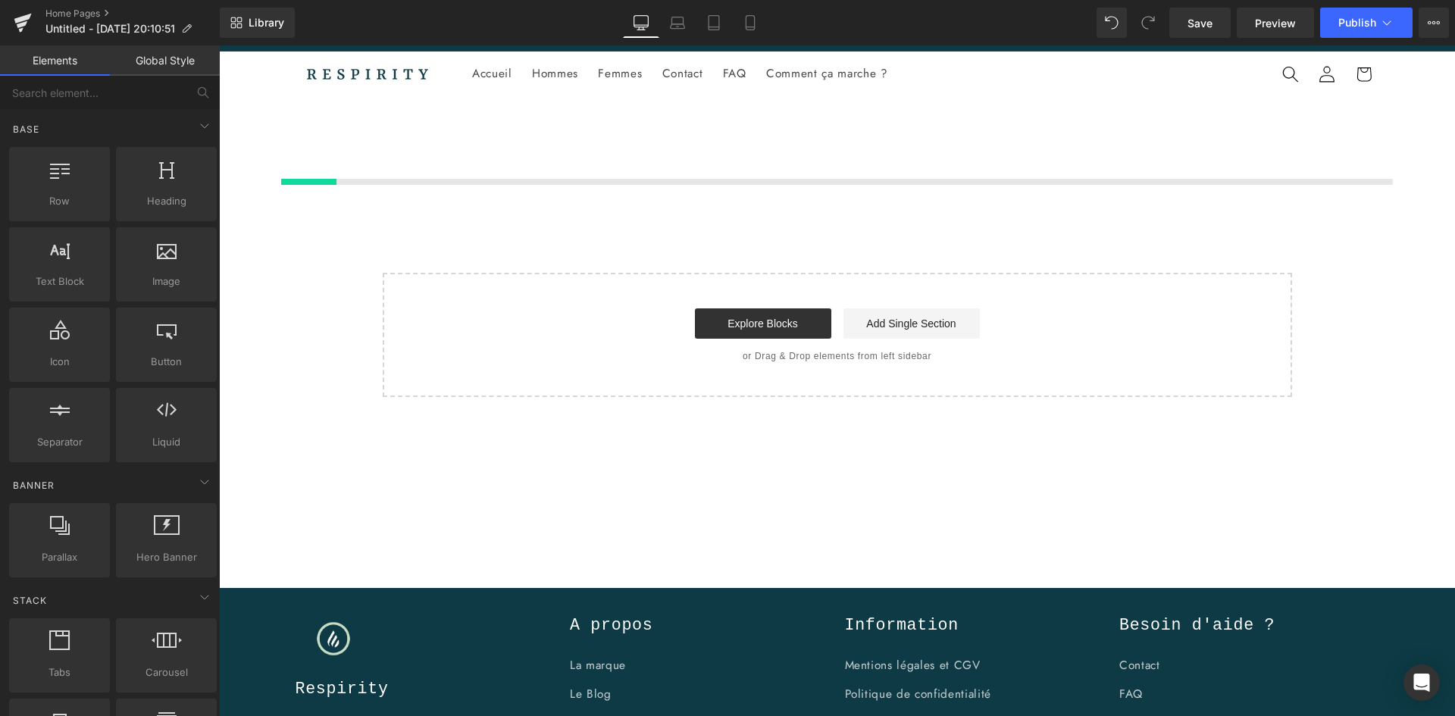
scroll to position [0, 1057]
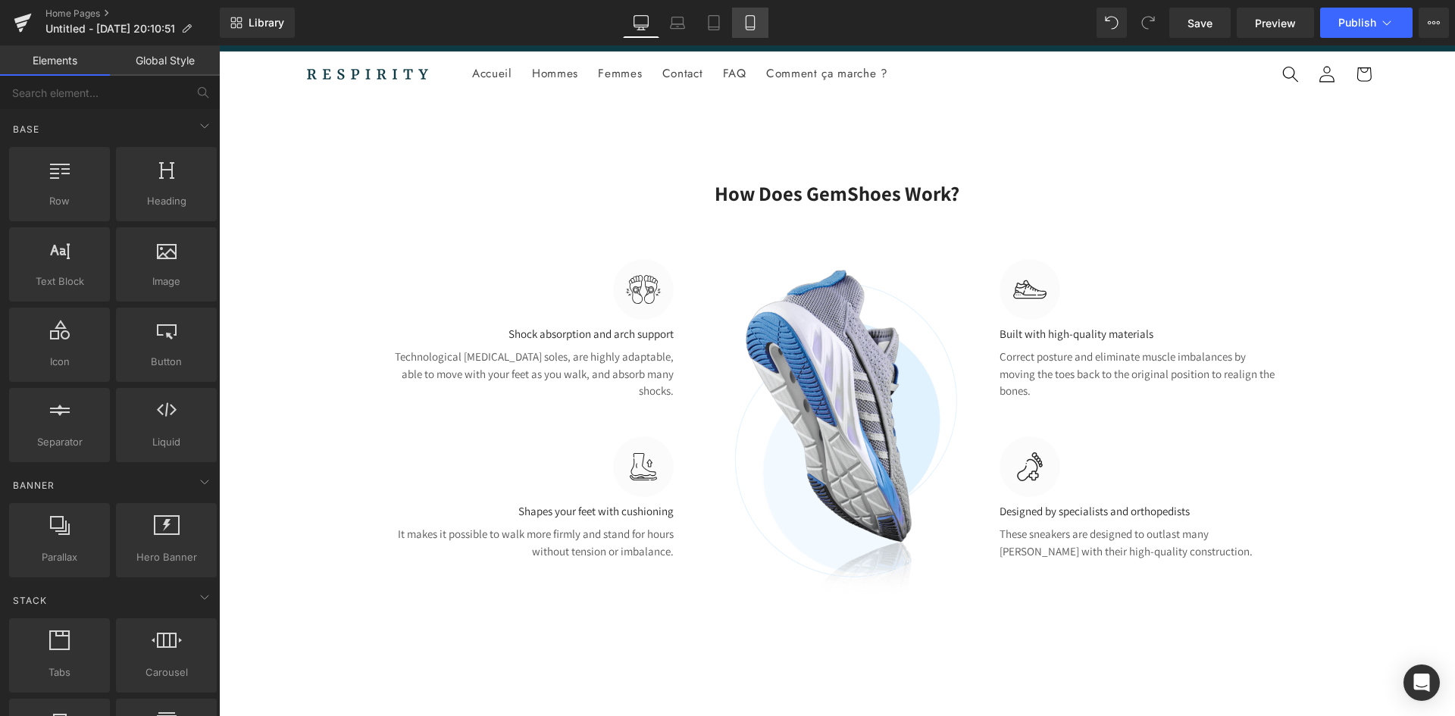
click at [746, 26] on icon at bounding box center [750, 23] width 8 height 14
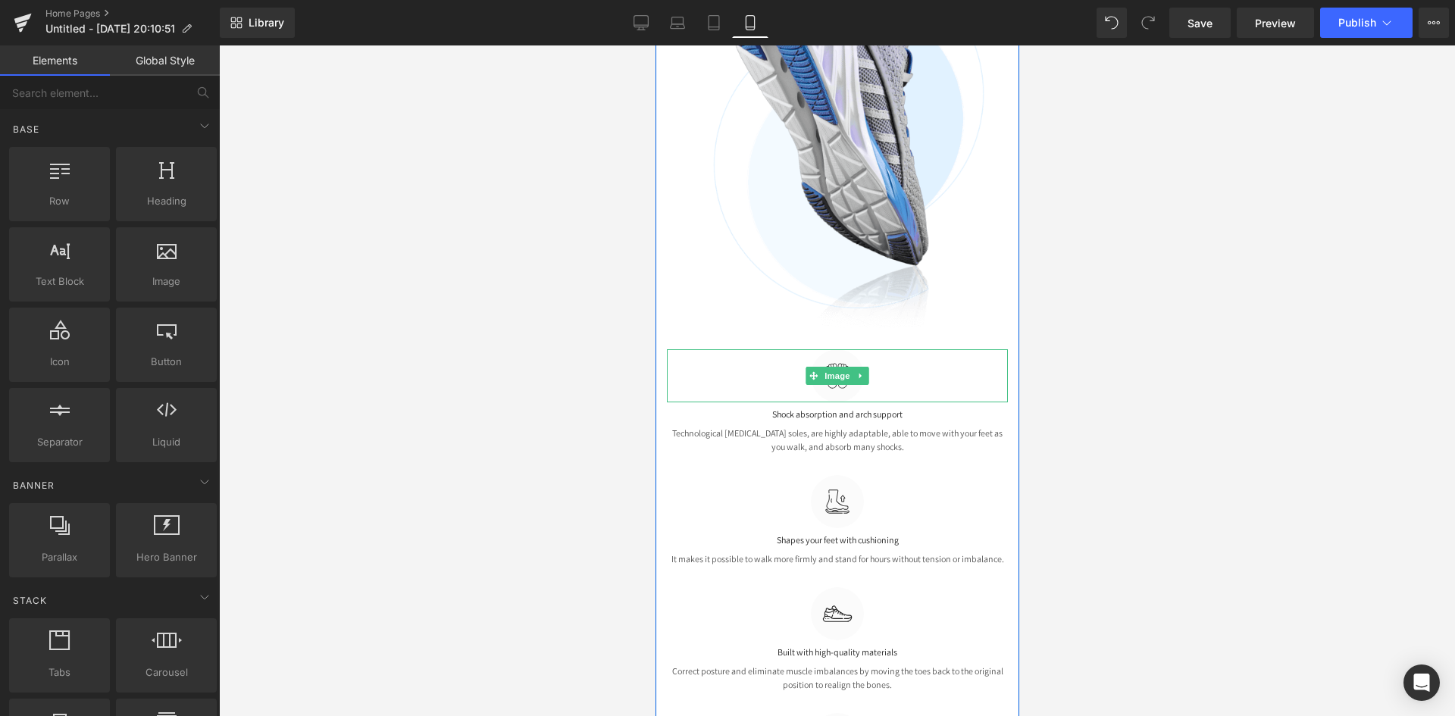
scroll to position [346, 0]
click at [704, 335] on div "Image" at bounding box center [837, 128] width 364 height 444
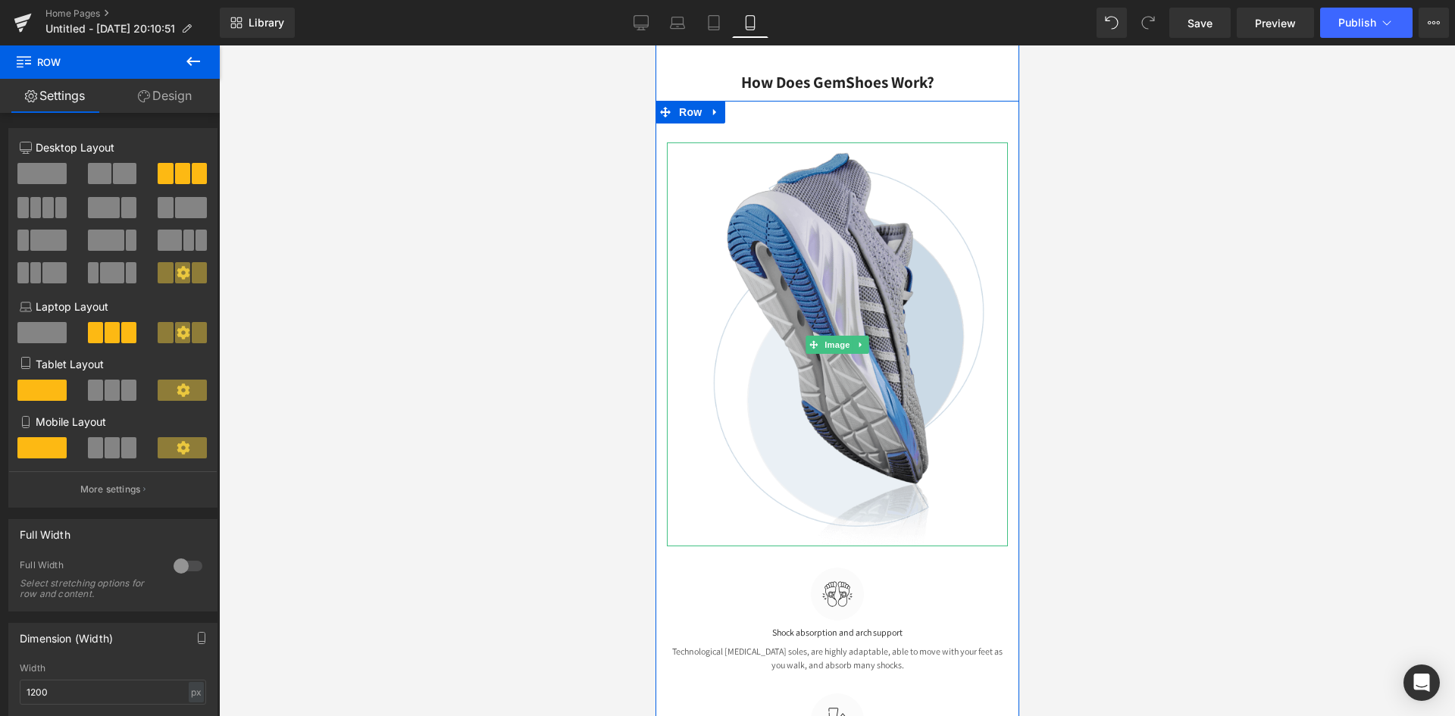
scroll to position [0, 0]
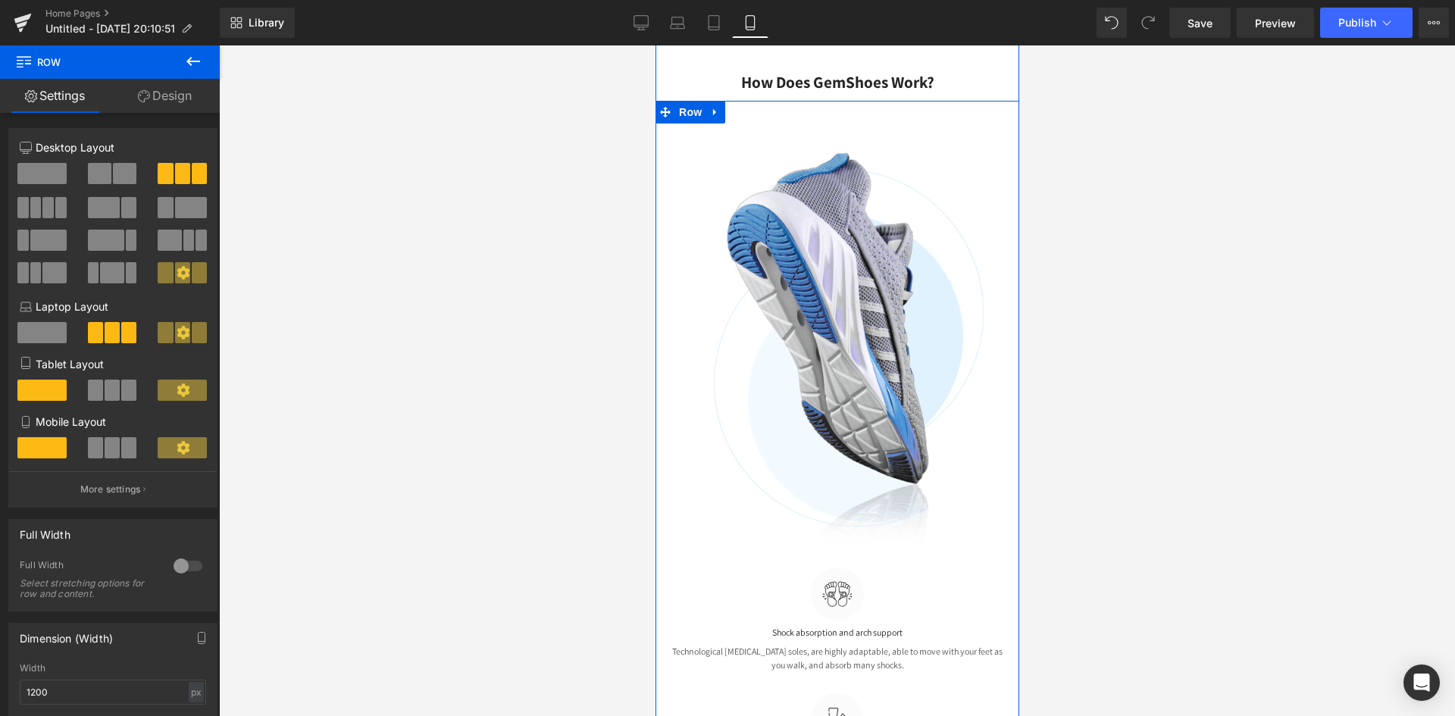
click at [987, 553] on div "Image" at bounding box center [837, 346] width 364 height 444
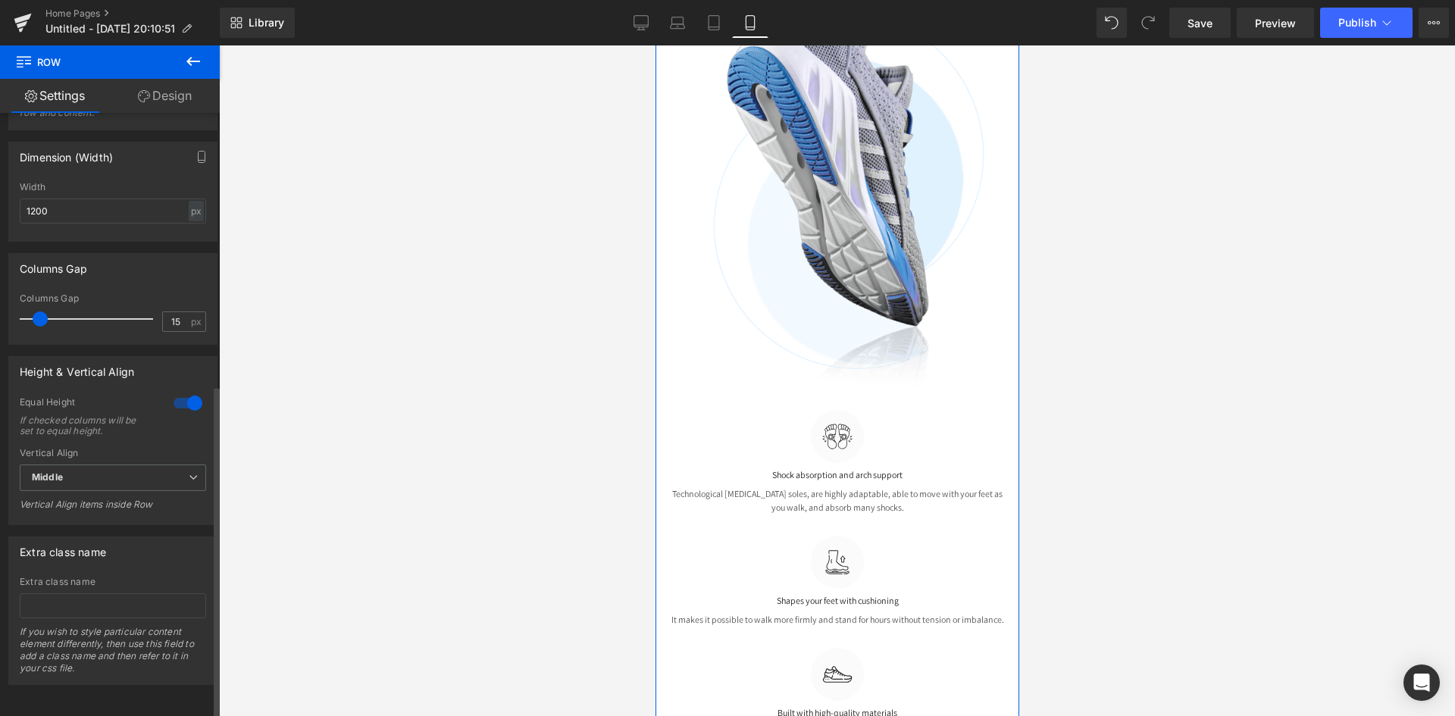
scroll to position [0, 268]
click at [117, 468] on span "Middle" at bounding box center [113, 478] width 186 height 27
click at [117, 468] on span "Middle" at bounding box center [110, 478] width 180 height 27
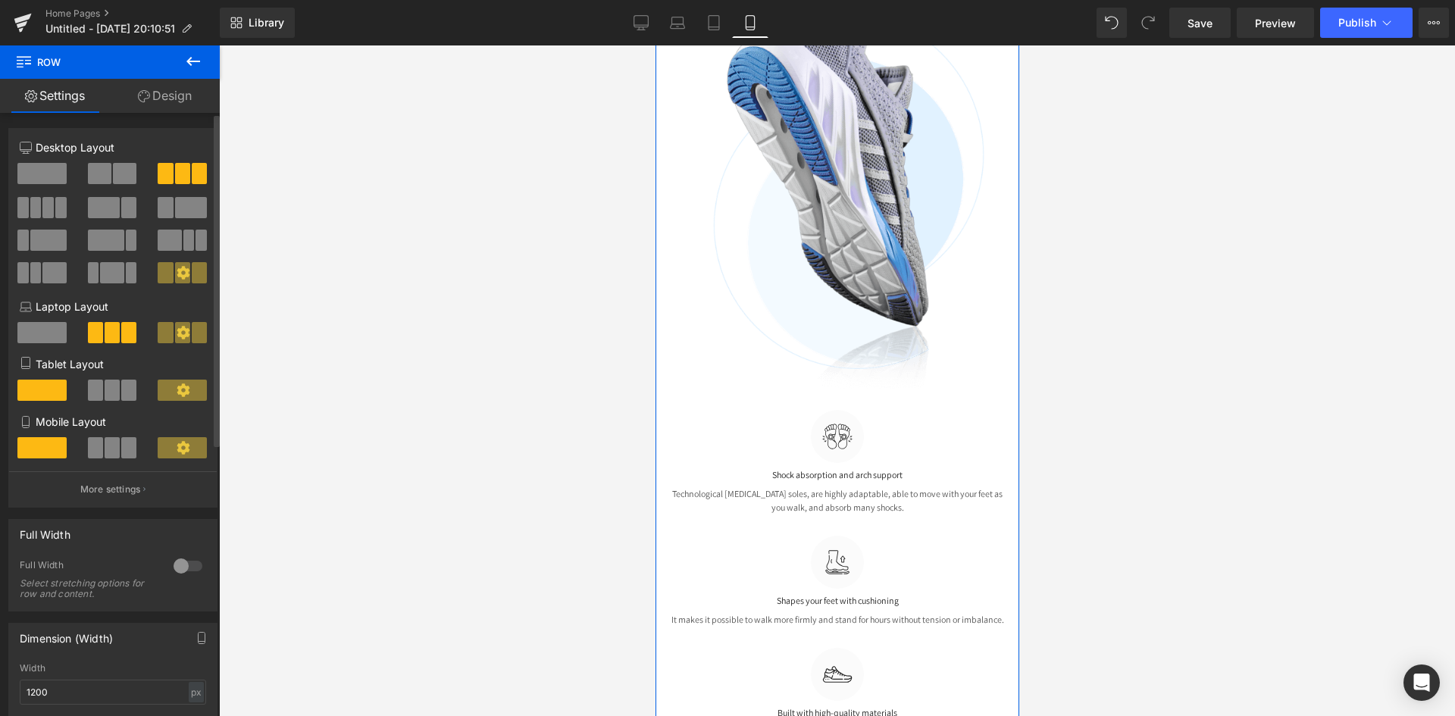
click at [162, 451] on span at bounding box center [182, 447] width 49 height 21
click at [110, 451] on span at bounding box center [112, 447] width 15 height 21
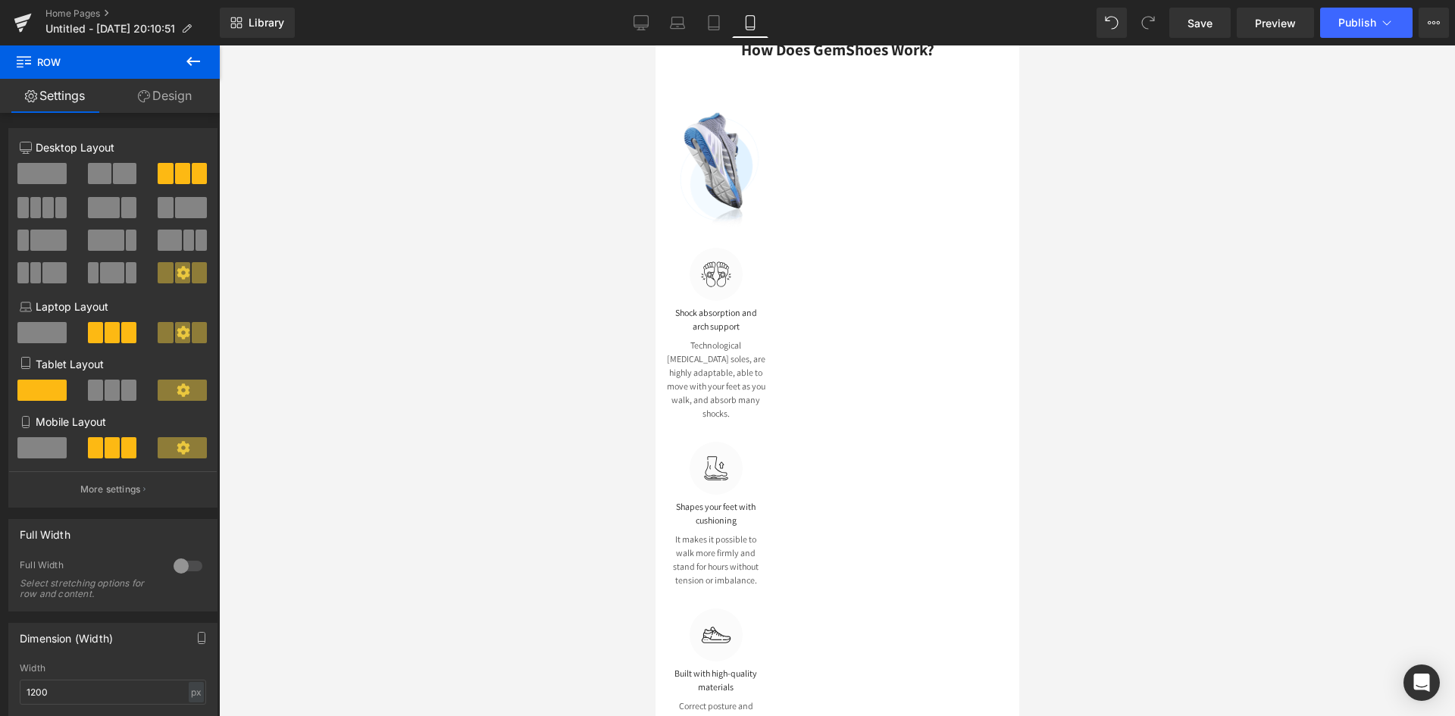
scroll to position [28, 0]
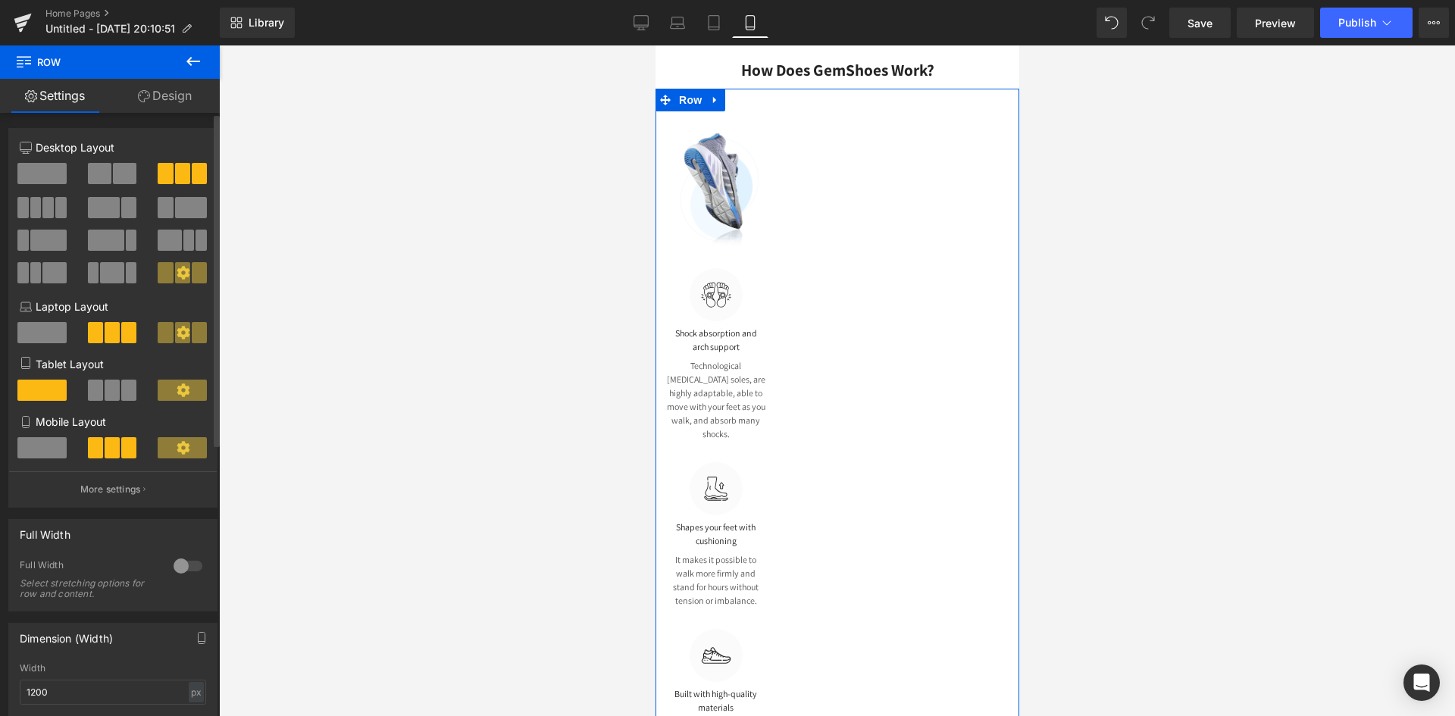
click at [48, 443] on span at bounding box center [41, 447] width 49 height 21
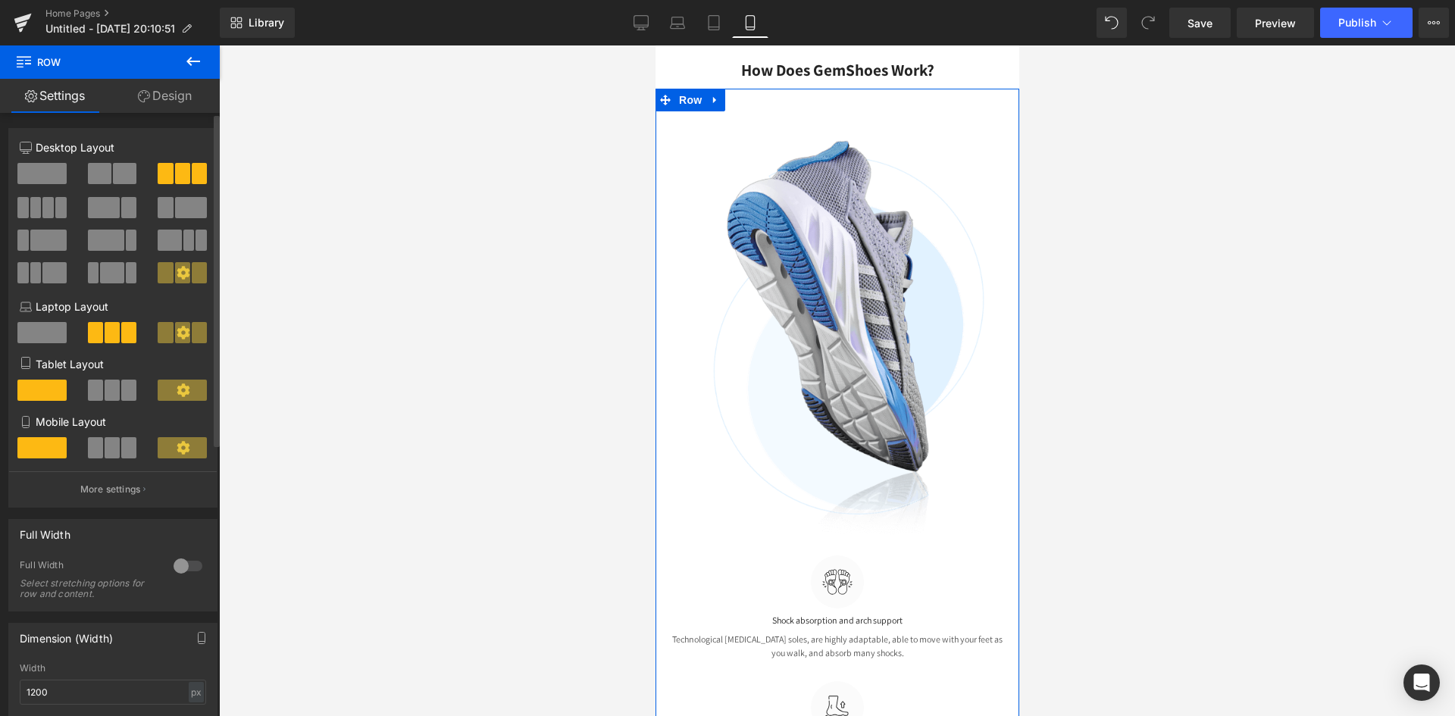
click at [168, 445] on span at bounding box center [182, 447] width 49 height 21
click at [112, 493] on p "More settings" at bounding box center [110, 490] width 61 height 14
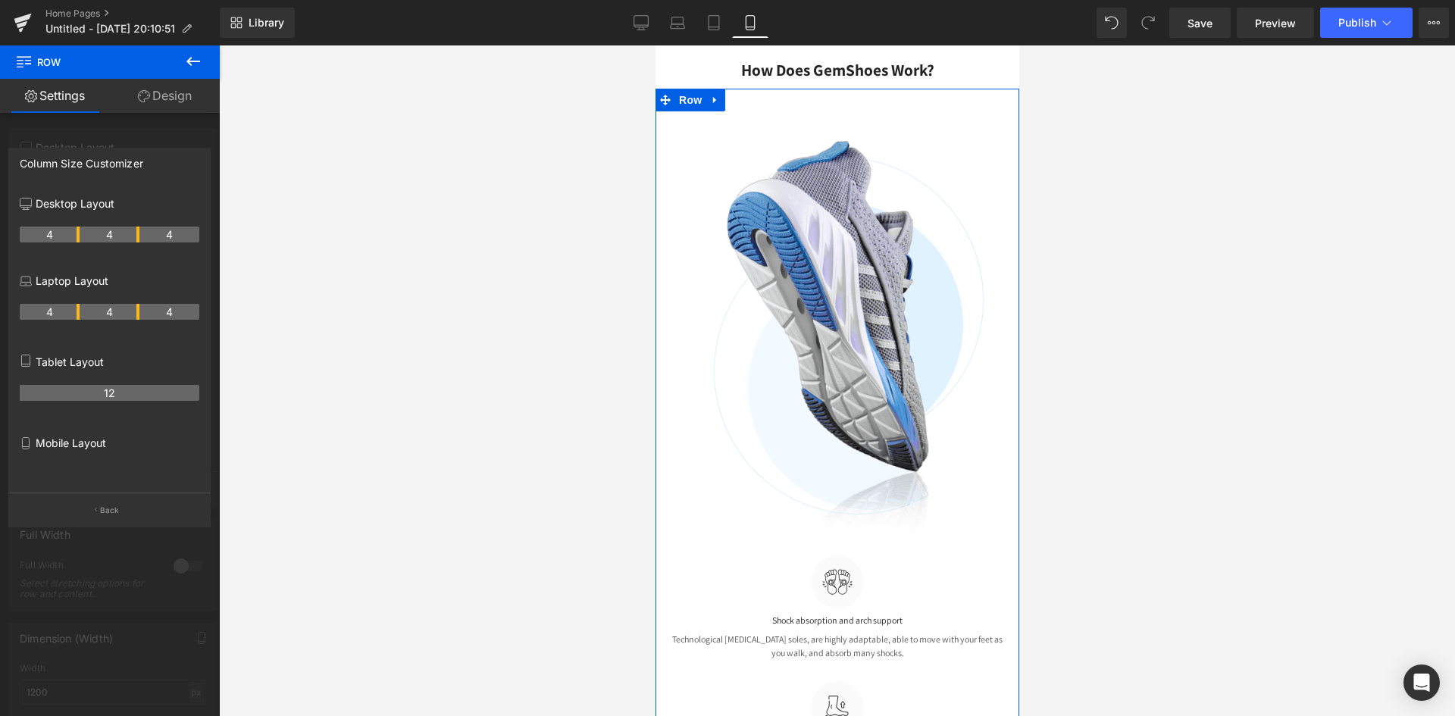
click at [70, 445] on p "Mobile Layout" at bounding box center [110, 443] width 180 height 16
click at [24, 448] on icon at bounding box center [26, 443] width 12 height 12
click at [95, 518] on button "Back" at bounding box center [109, 510] width 202 height 34
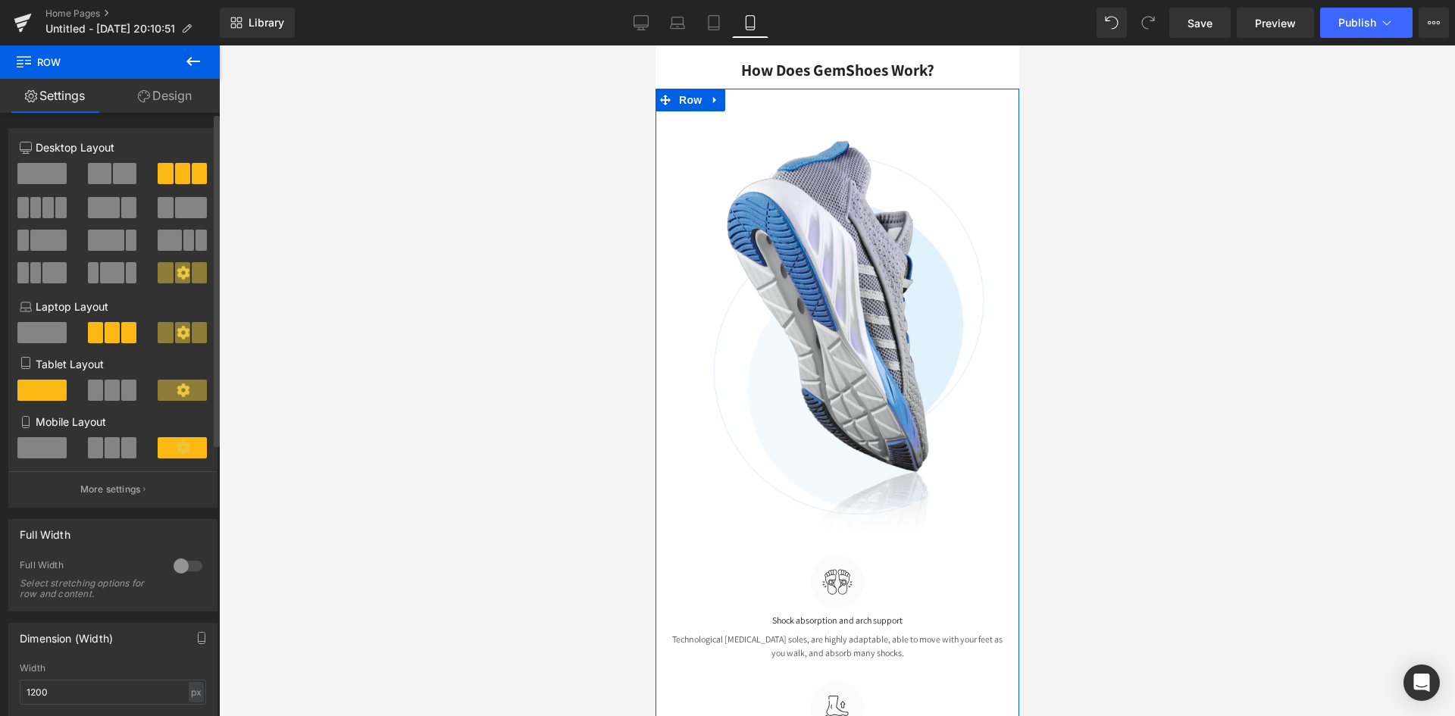
click at [55, 452] on span at bounding box center [41, 447] width 49 height 21
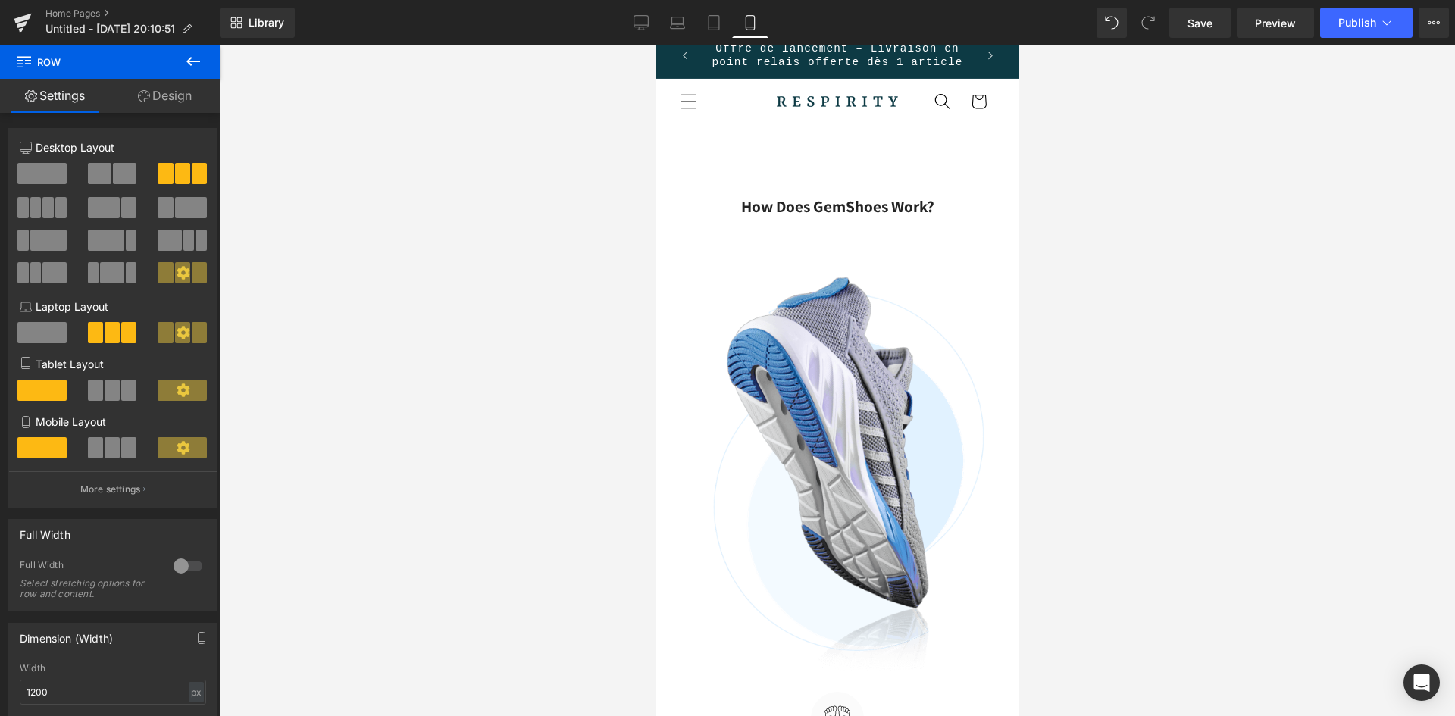
scroll to position [4, 0]
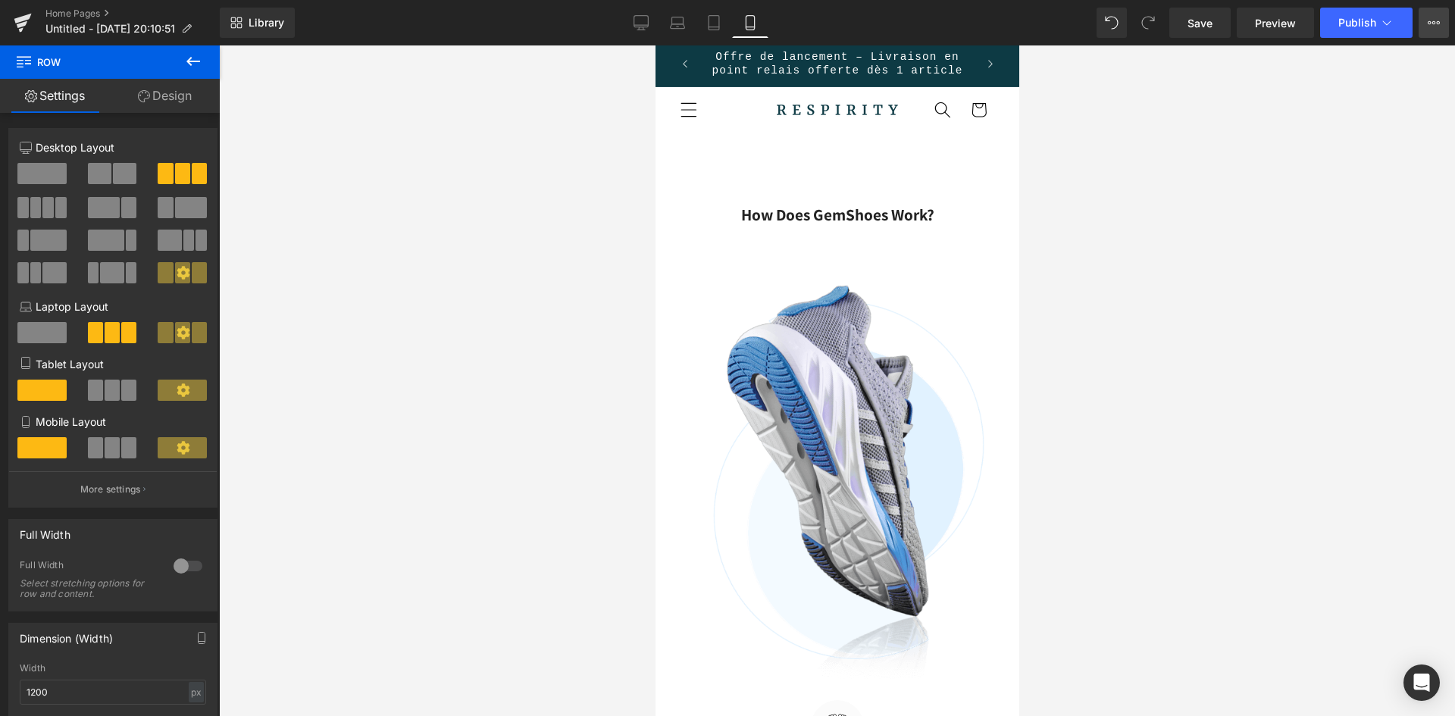
click at [1437, 26] on icon at bounding box center [1434, 23] width 12 height 12
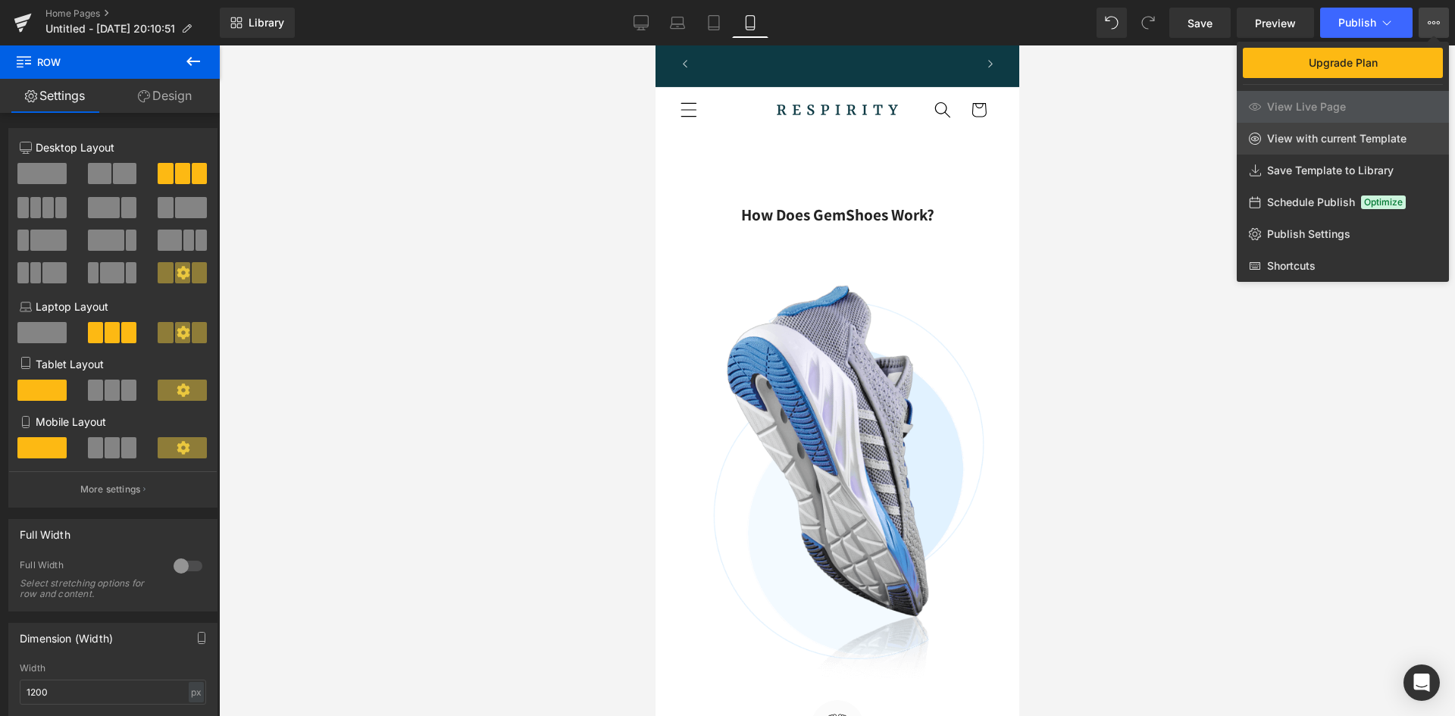
scroll to position [0, 268]
click at [1333, 136] on span "View with current Template" at bounding box center [1336, 139] width 139 height 14
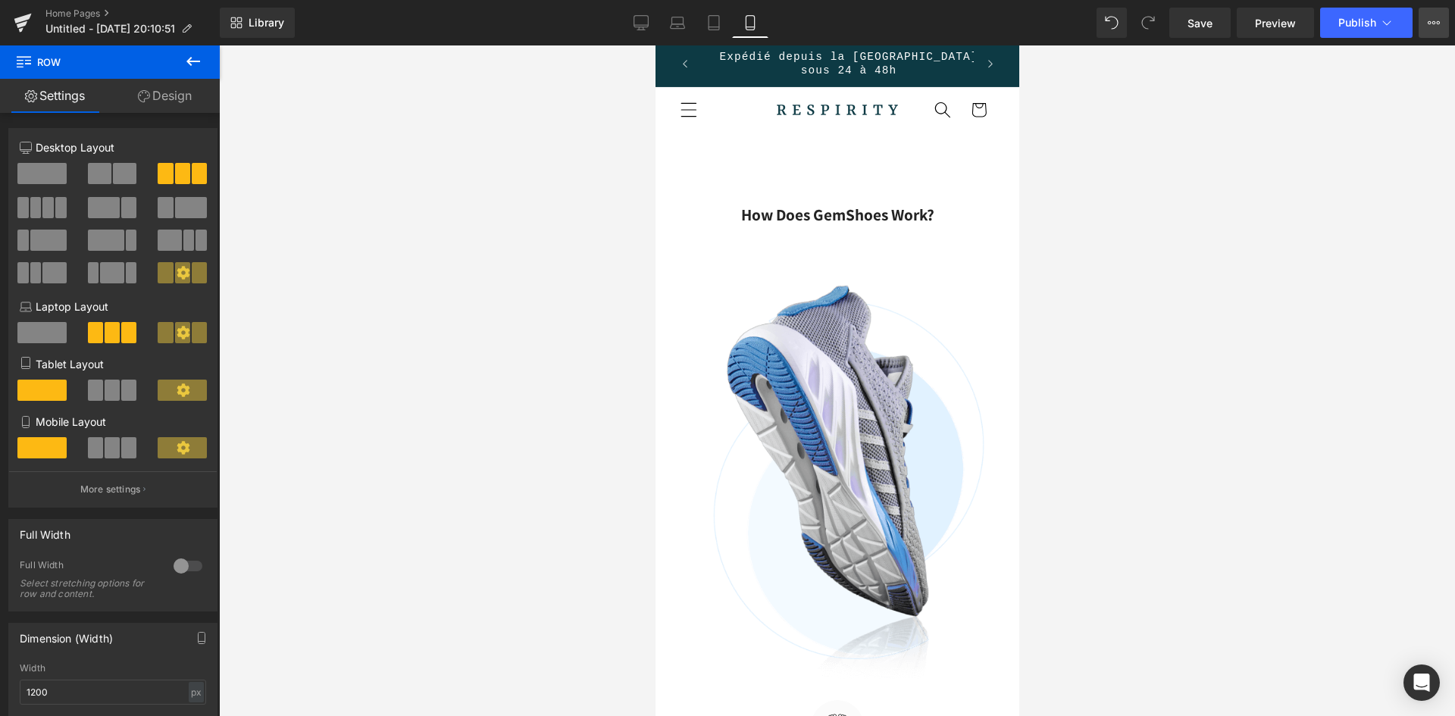
scroll to position [0, 0]
click at [1209, 22] on span "Save" at bounding box center [1200, 23] width 25 height 16
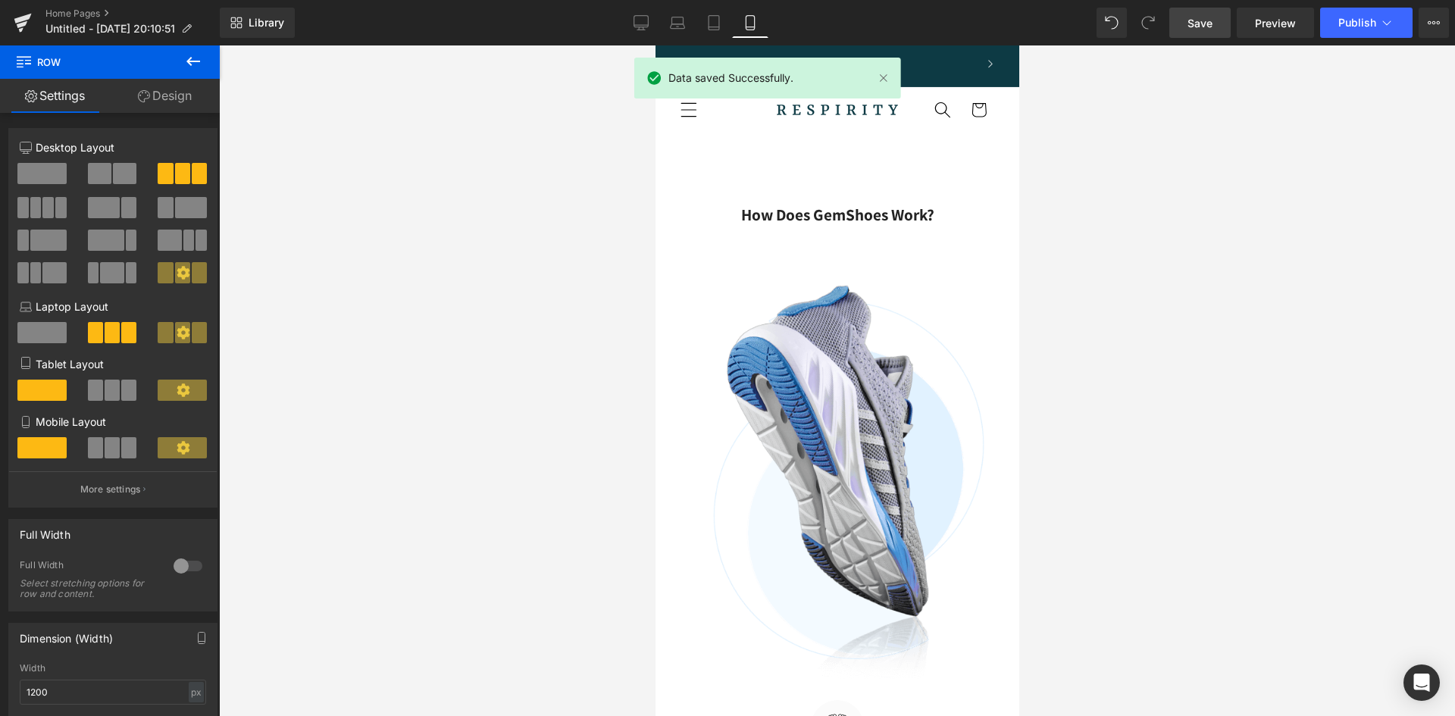
scroll to position [0, 268]
click at [1266, 20] on span "Preview" at bounding box center [1275, 23] width 41 height 16
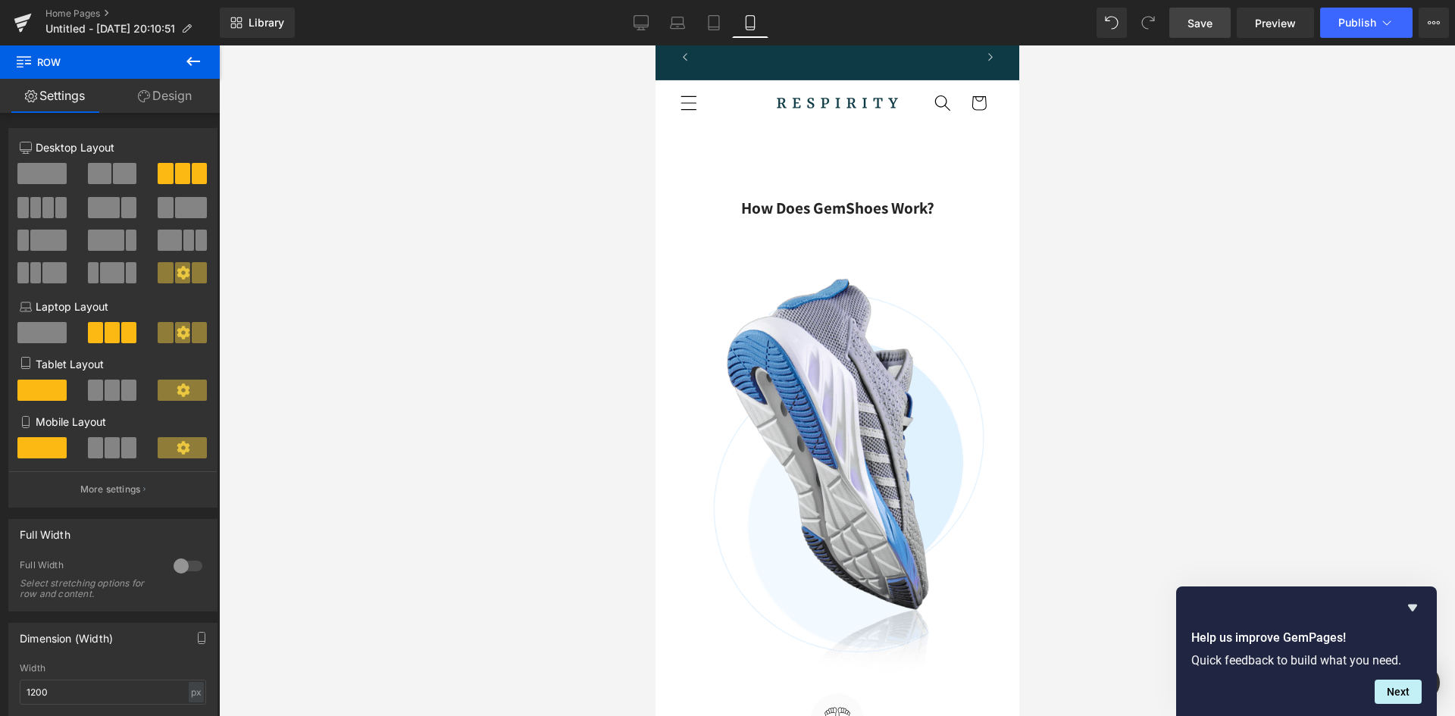
scroll to position [0, 0]
click at [649, 32] on link "Desktop" at bounding box center [641, 23] width 36 height 30
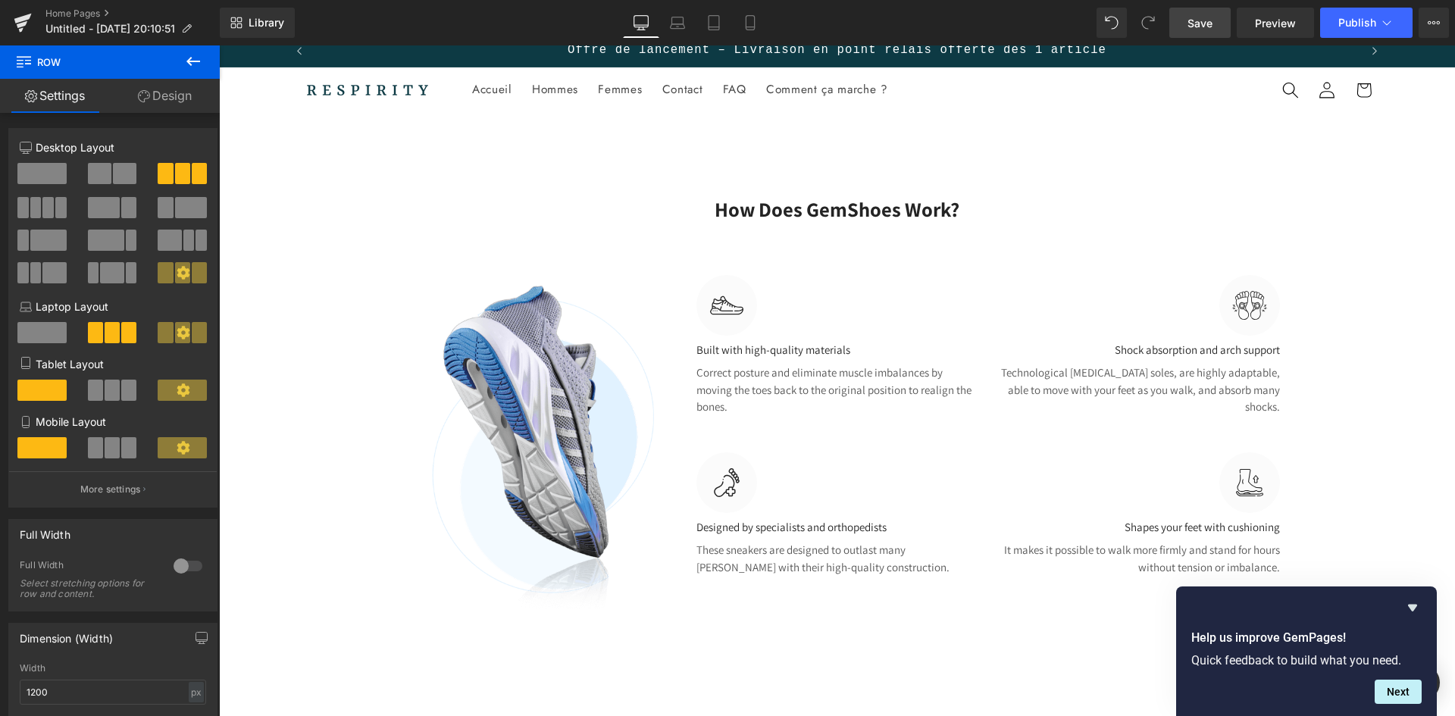
scroll to position [21, 0]
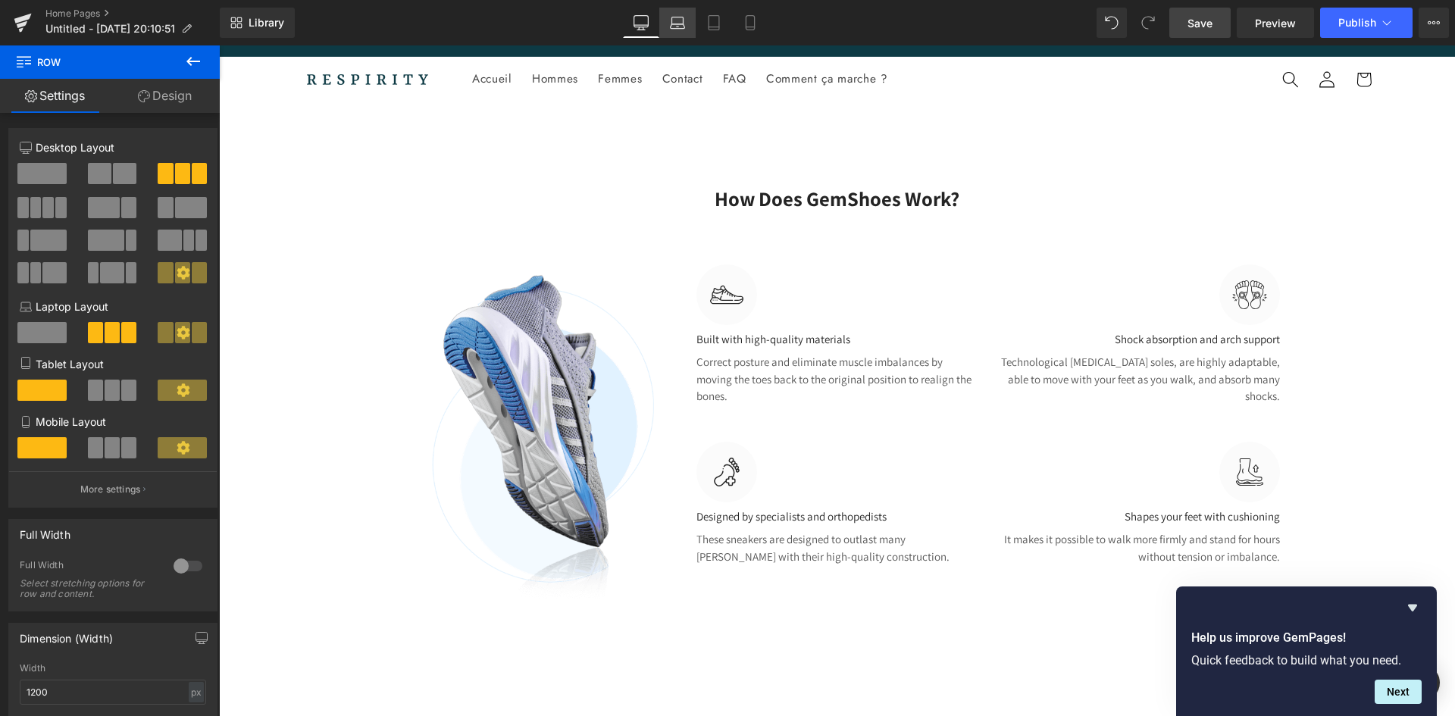
click at [680, 20] on icon at bounding box center [677, 22] width 15 height 15
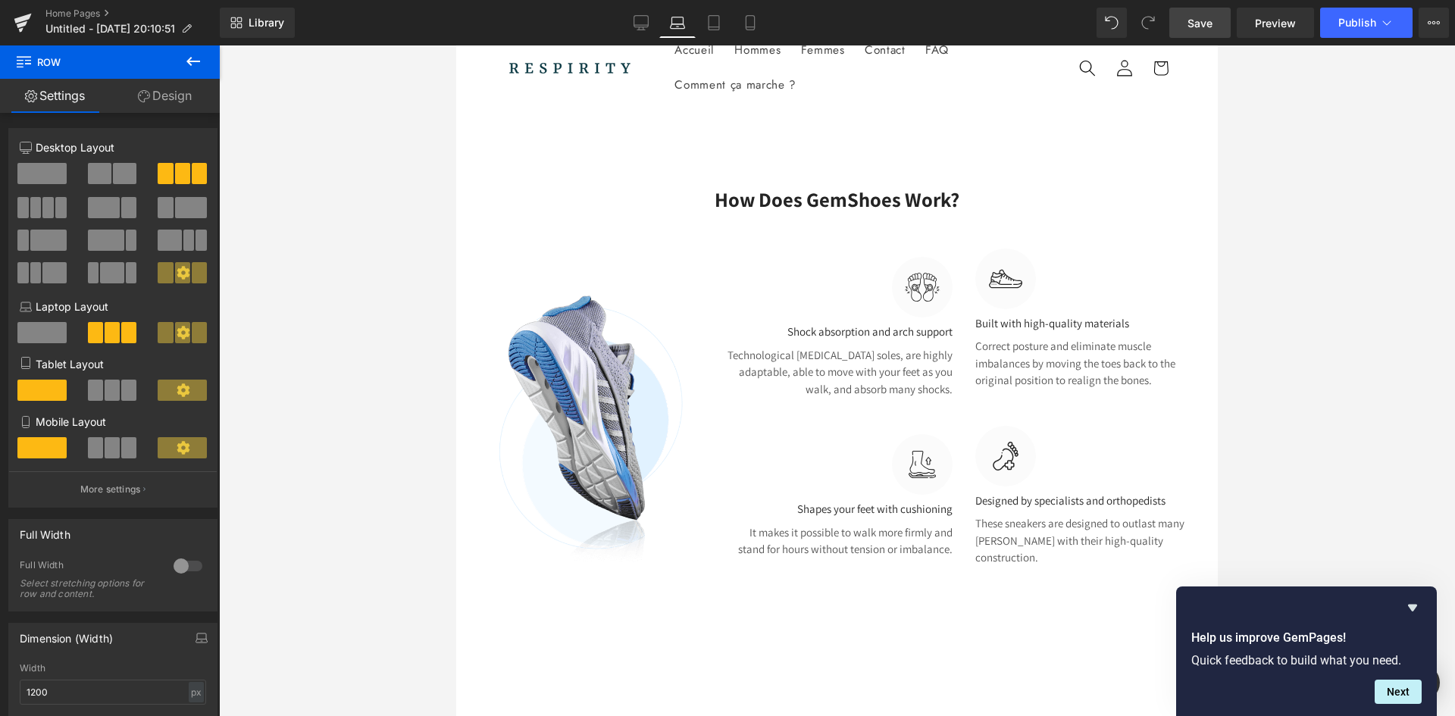
scroll to position [0, 640]
click at [644, 23] on icon at bounding box center [641, 22] width 15 height 15
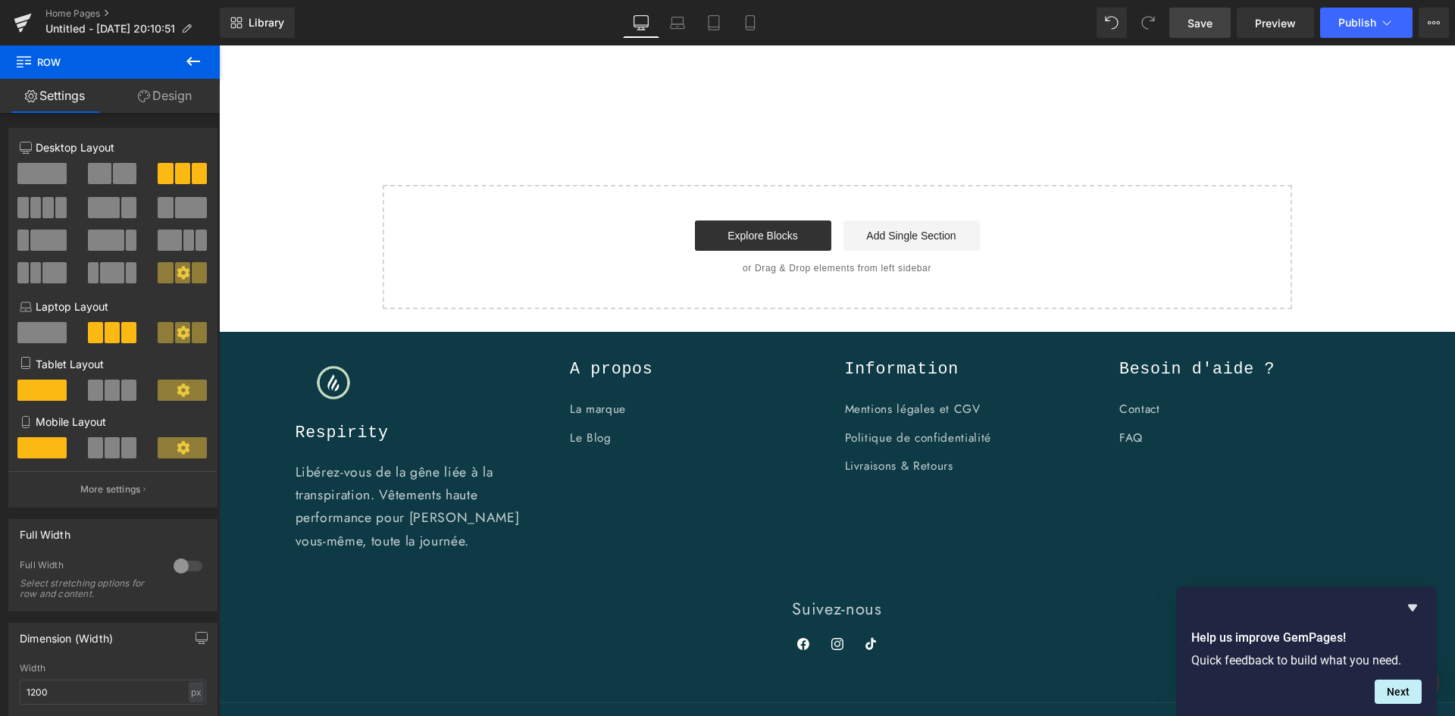
scroll to position [0, 0]
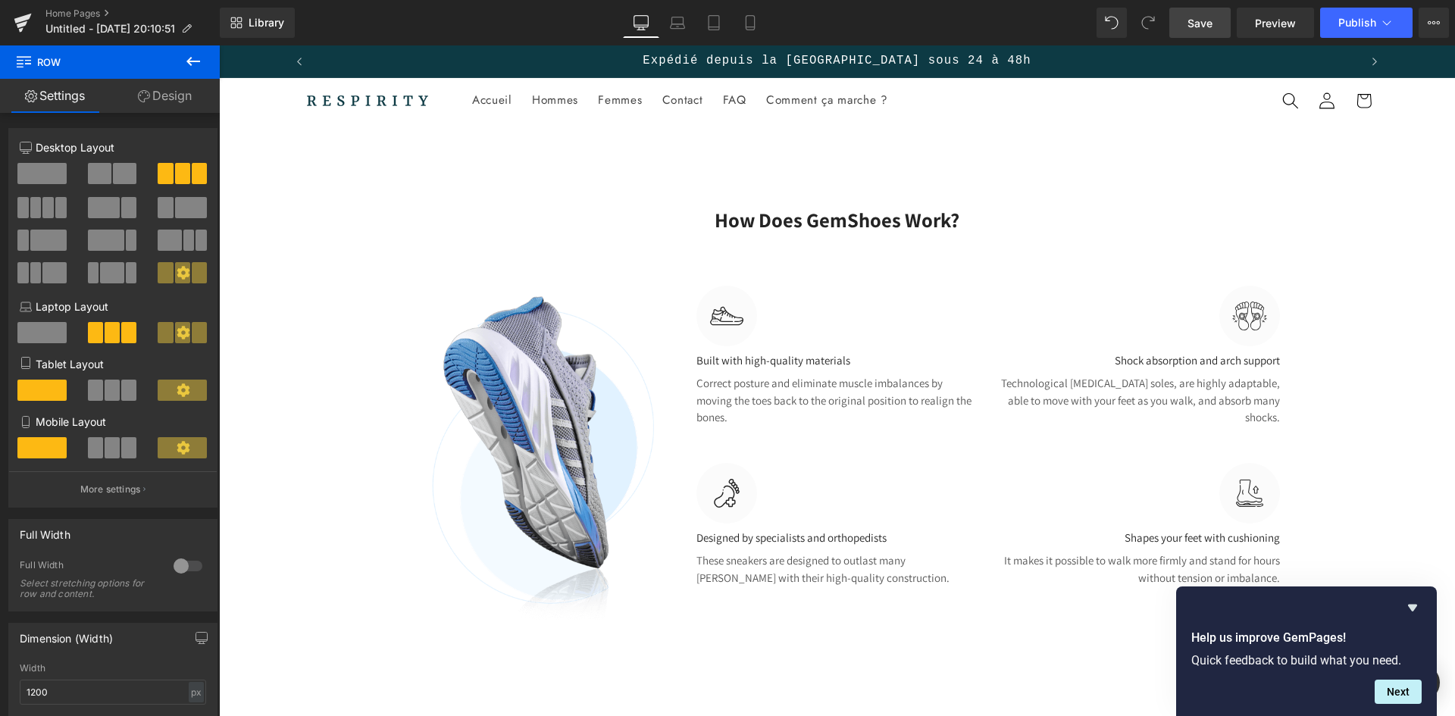
click at [806, 362] on span "Text Block" at bounding box center [829, 358] width 50 height 18
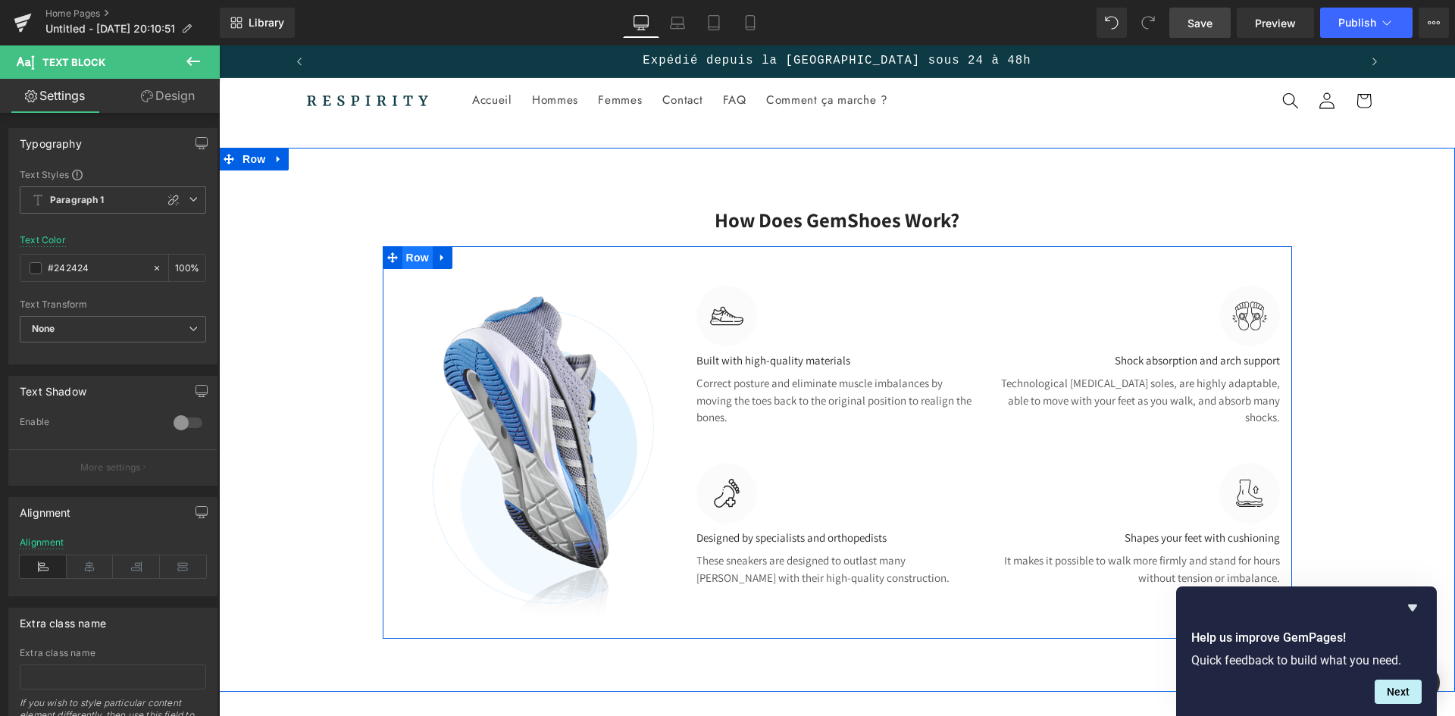
click at [412, 255] on span "Row" at bounding box center [417, 257] width 30 height 23
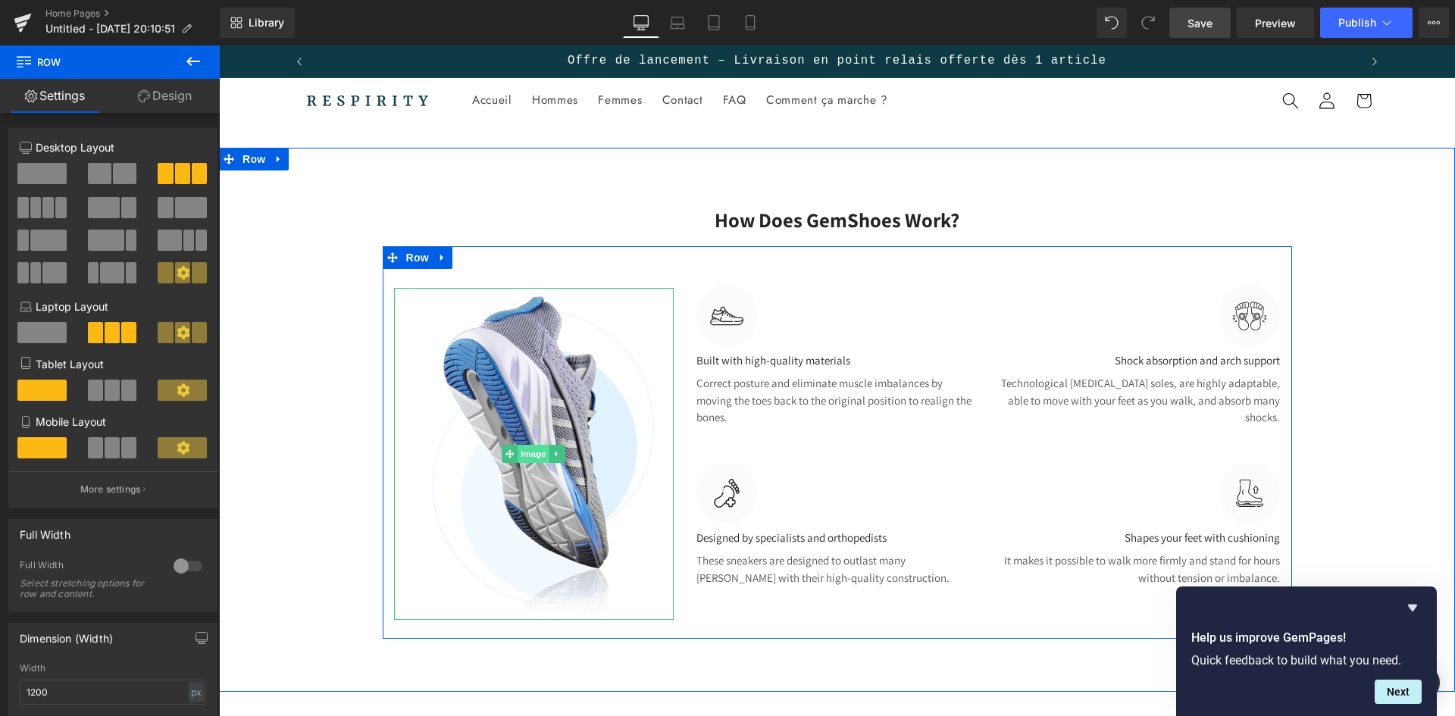
click at [522, 456] on span "Image" at bounding box center [534, 454] width 32 height 18
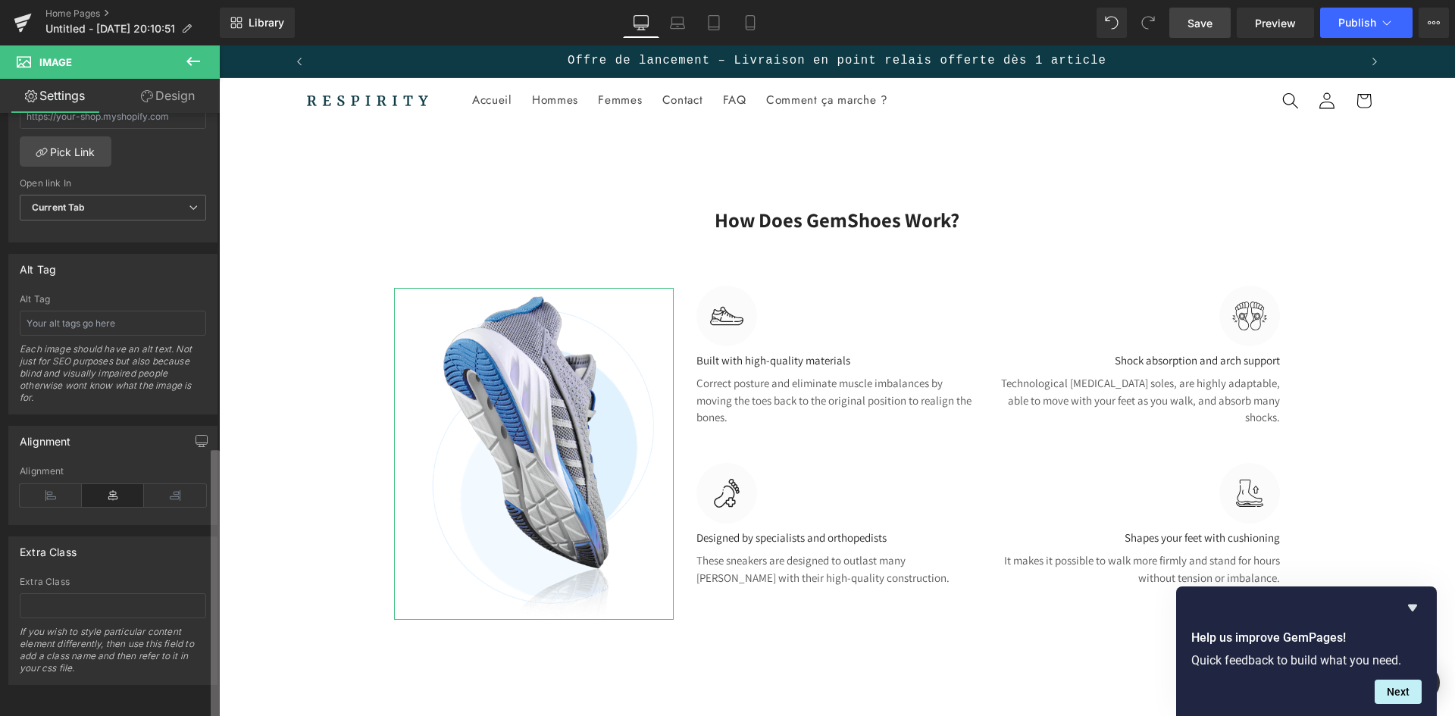
click at [208, 680] on div "Image [URL][DOMAIN_NAME] Replace Image Upload image or Browse gallery Image Src…" at bounding box center [110, 418] width 220 height 610
click at [52, 493] on icon at bounding box center [51, 495] width 62 height 23
click at [105, 484] on icon at bounding box center [113, 495] width 62 height 23
click at [167, 487] on icon at bounding box center [175, 495] width 62 height 23
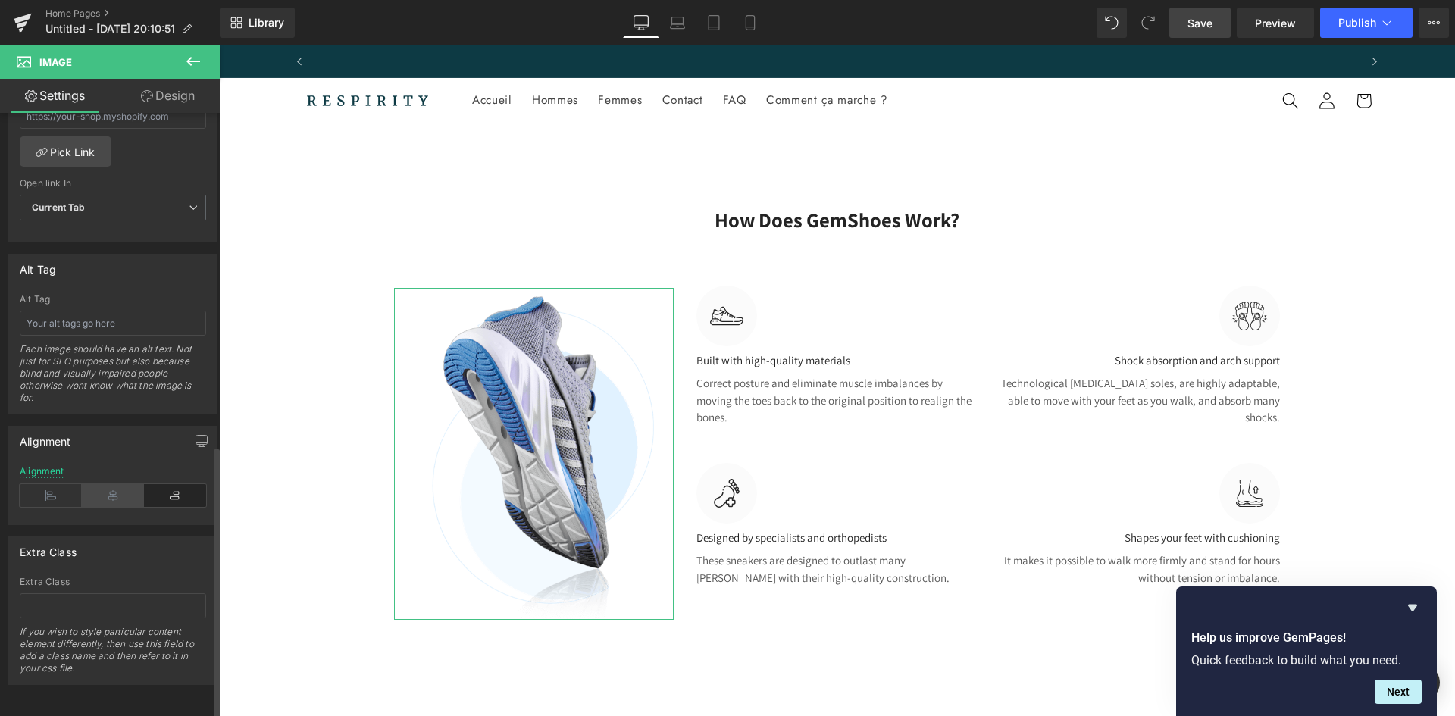
scroll to position [0, 1057]
click at [117, 484] on icon at bounding box center [113, 495] width 62 height 23
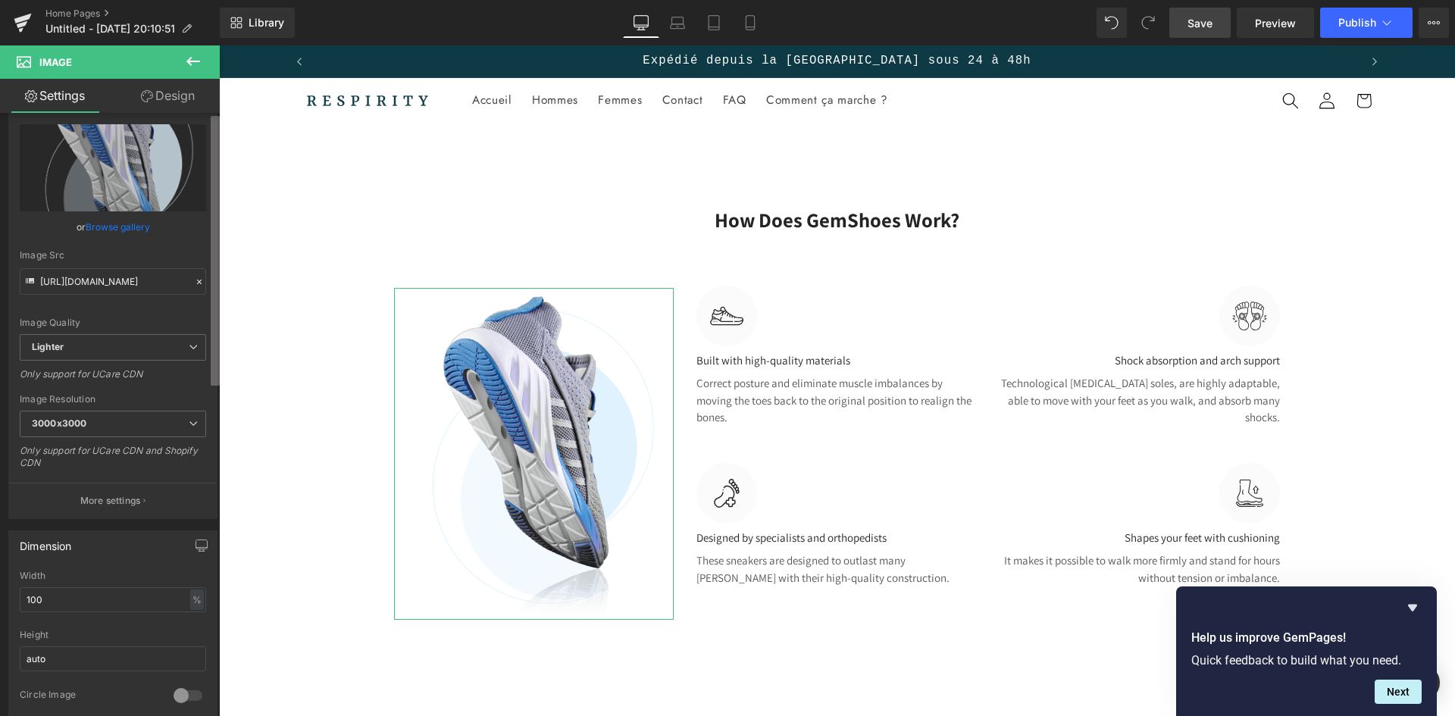
scroll to position [0, 0]
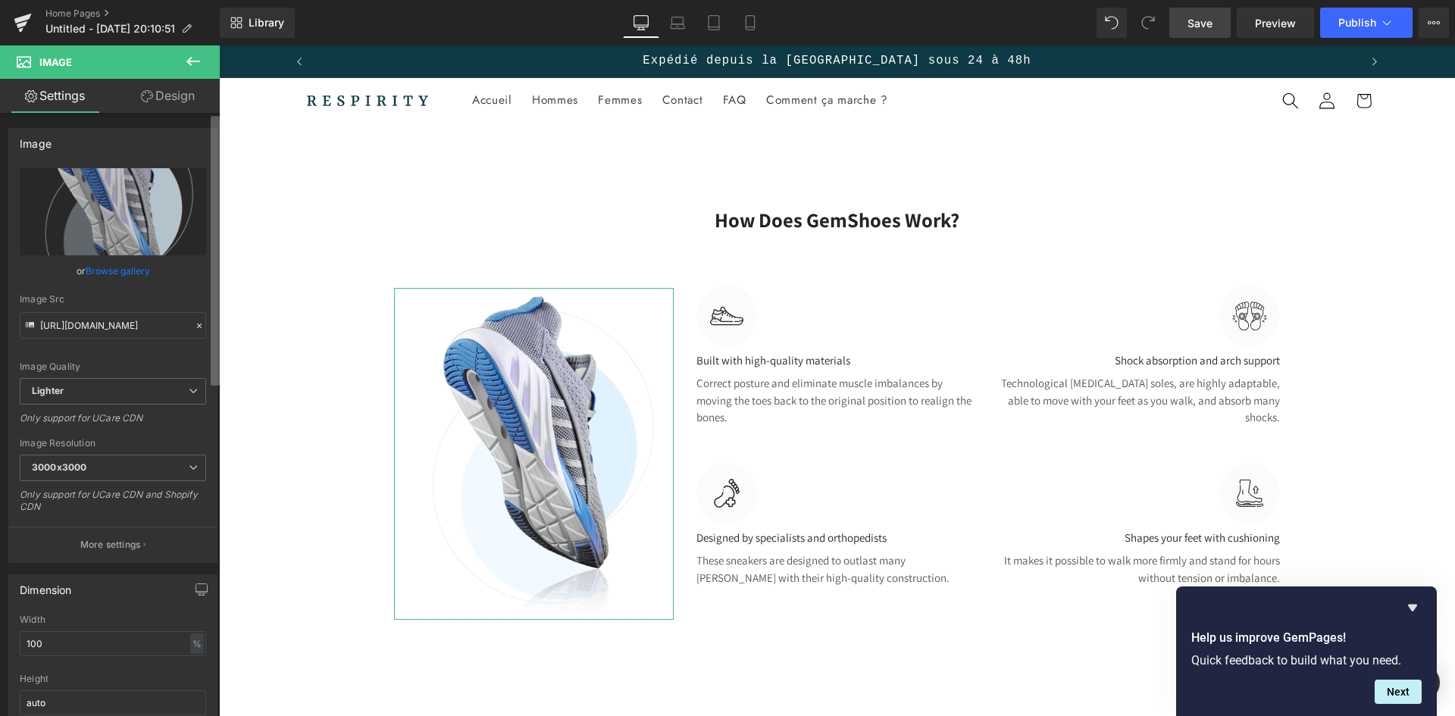
click at [213, 92] on div "Settings Design Image [URL][DOMAIN_NAME] Replace Image Upload image or Browse g…" at bounding box center [110, 418] width 220 height 678
click at [681, 20] on icon at bounding box center [677, 22] width 15 height 15
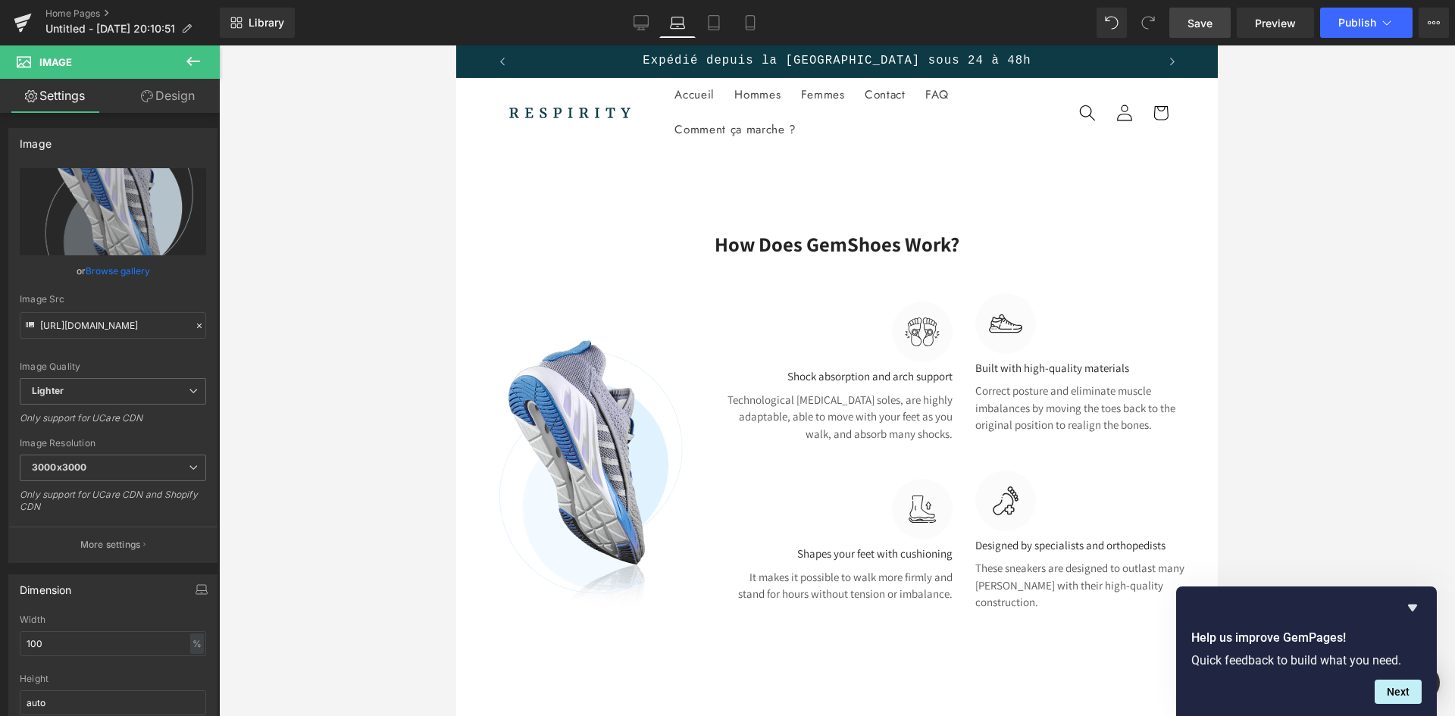
scroll to position [0, 640]
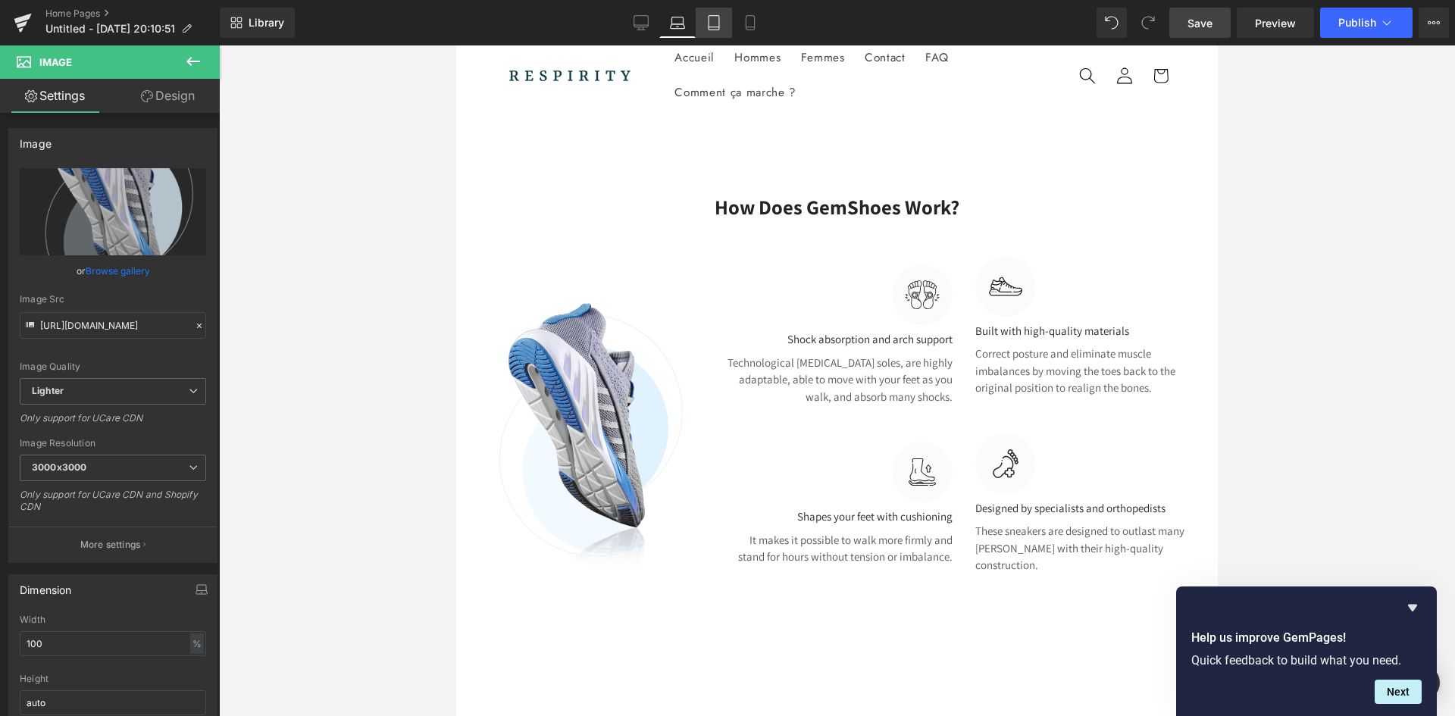
click at [719, 19] on icon at bounding box center [714, 23] width 11 height 14
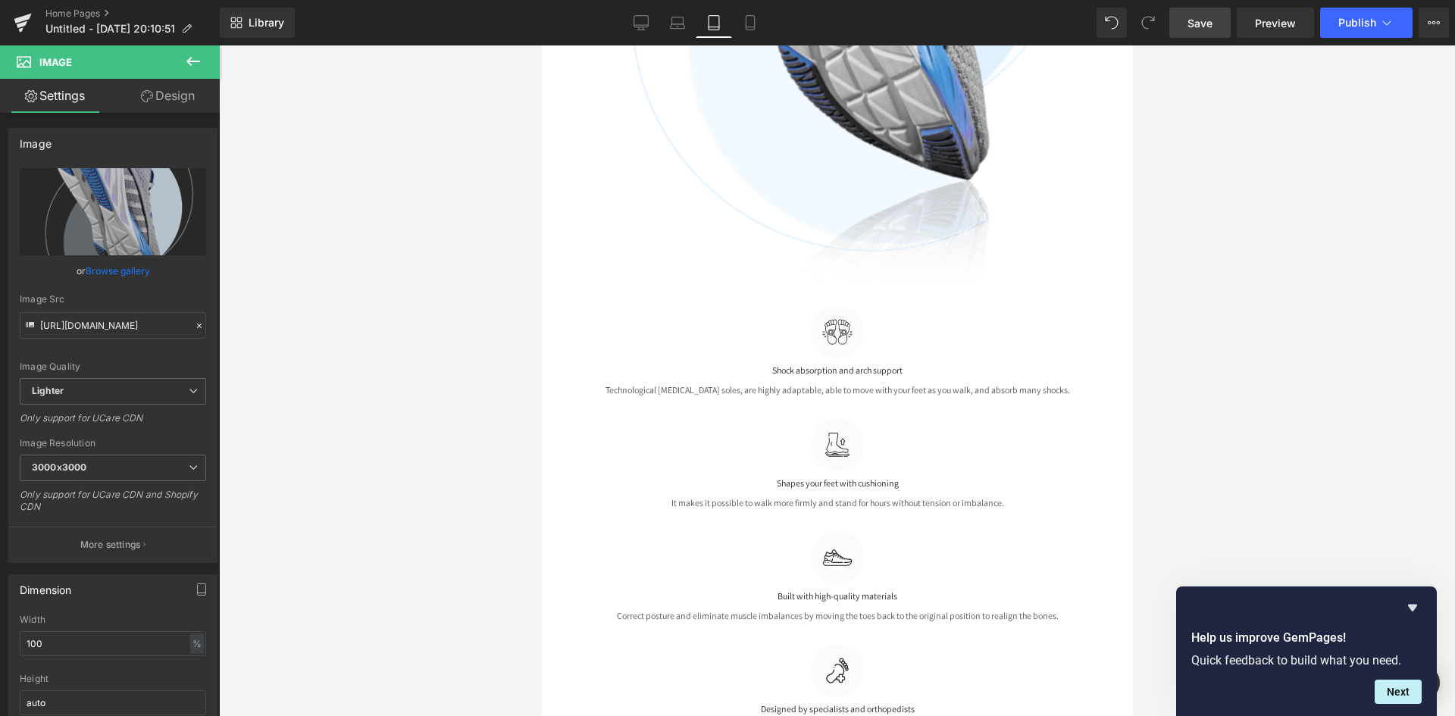
scroll to position [624, 0]
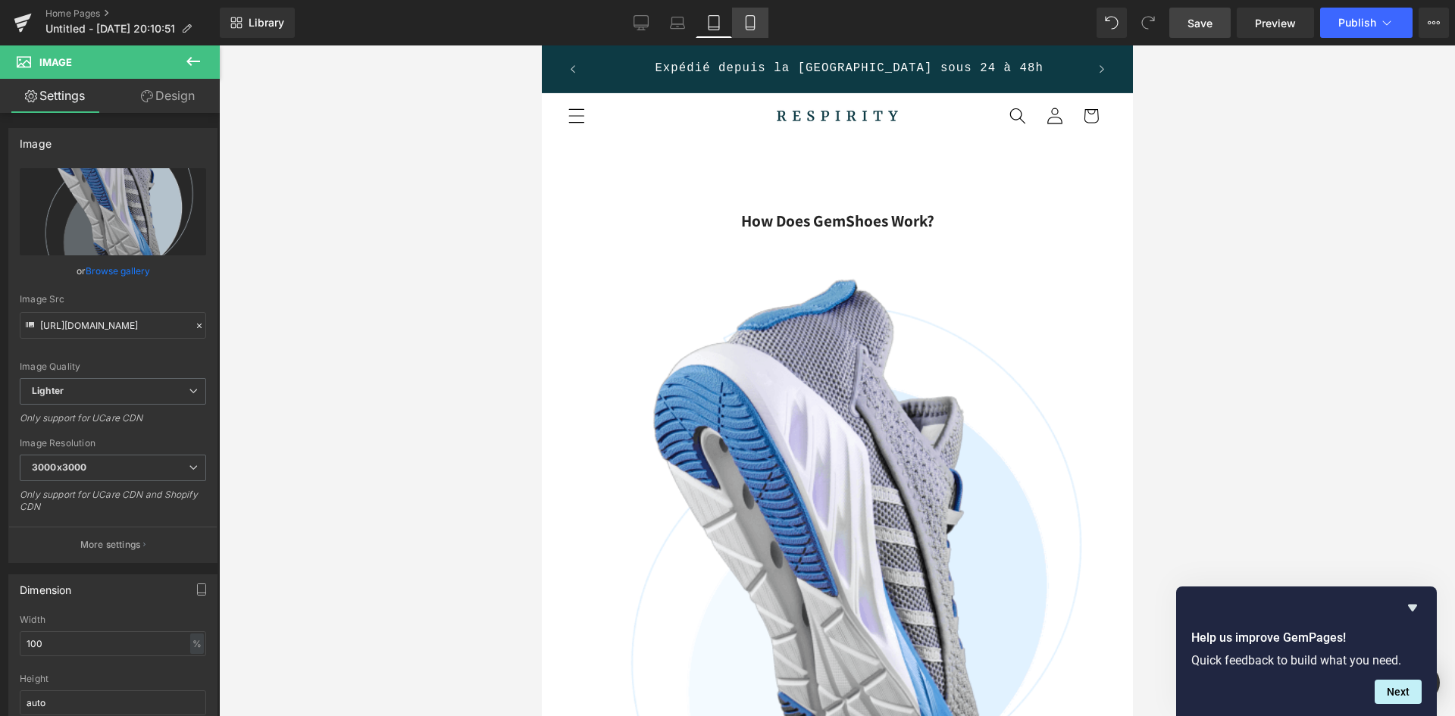
click at [758, 25] on icon at bounding box center [750, 22] width 15 height 15
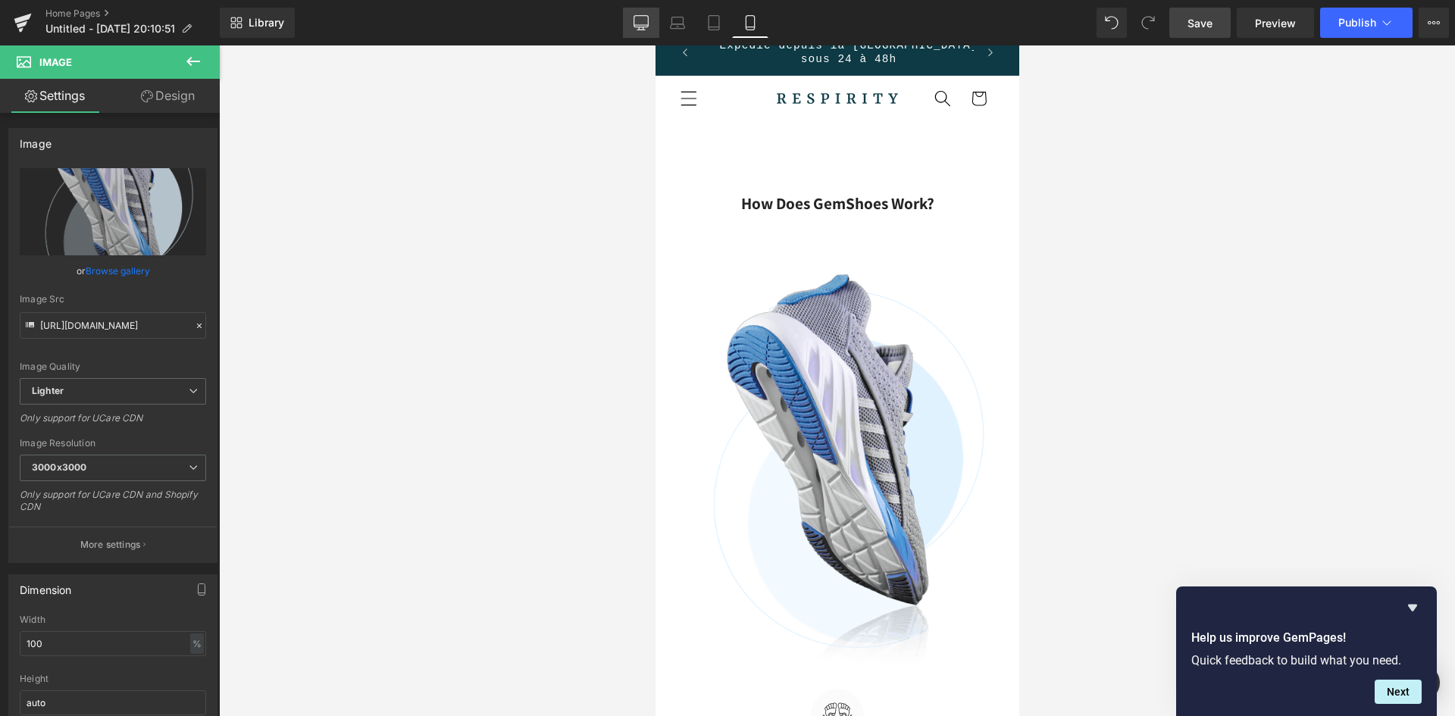
click at [631, 16] on link "Desktop" at bounding box center [641, 23] width 36 height 30
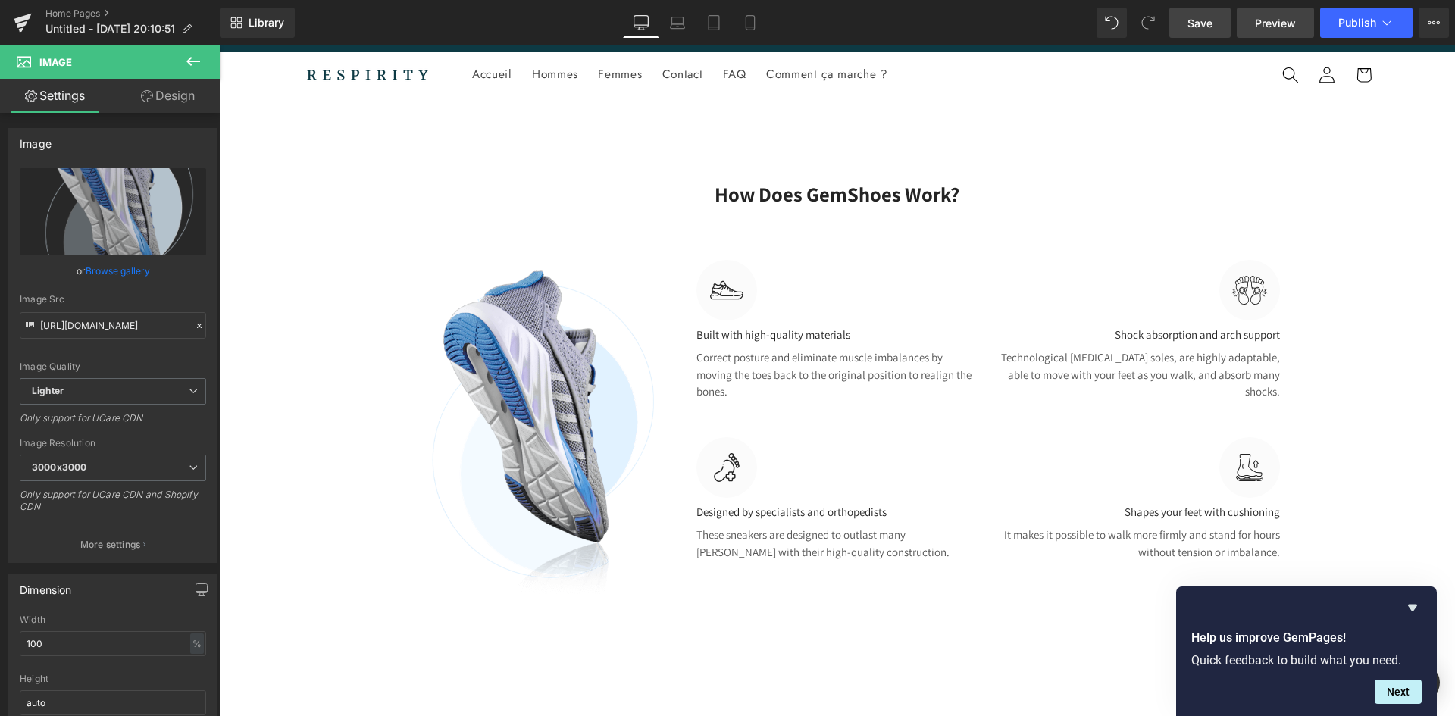
click at [1291, 30] on span "Preview" at bounding box center [1275, 23] width 41 height 16
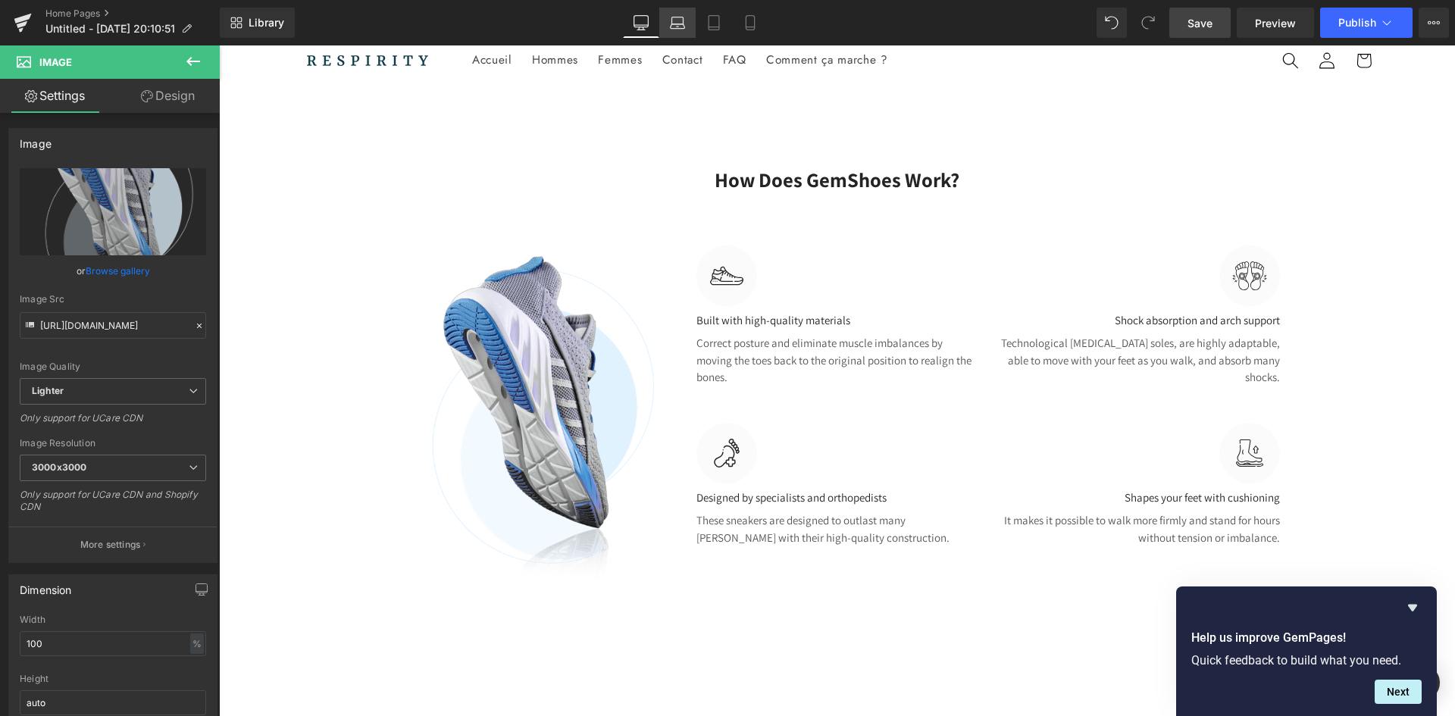
scroll to position [0, 1057]
